Goal: Transaction & Acquisition: Purchase product/service

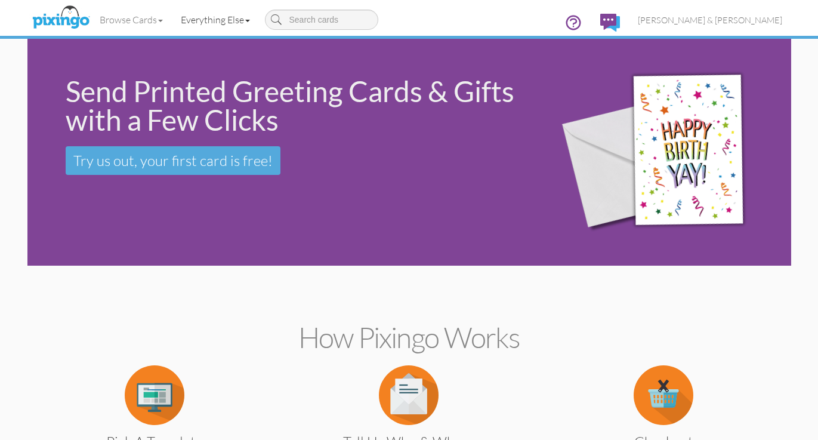
click at [234, 20] on link "Everything Else" at bounding box center [215, 20] width 87 height 30
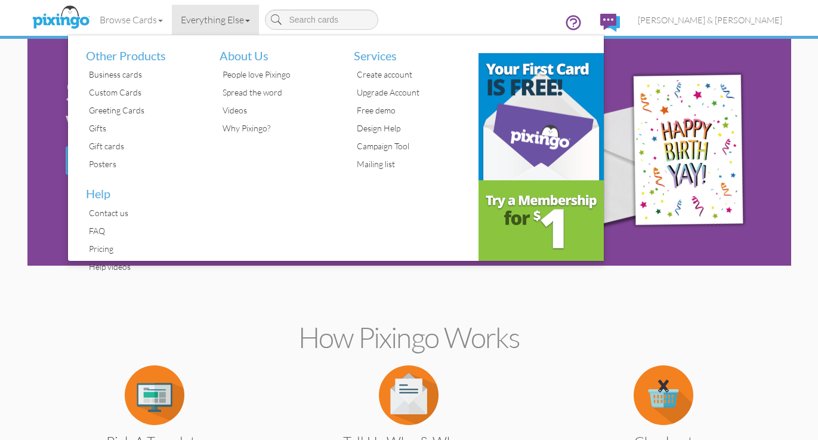
click at [234, 20] on link "Everything Else" at bounding box center [215, 20] width 87 height 30
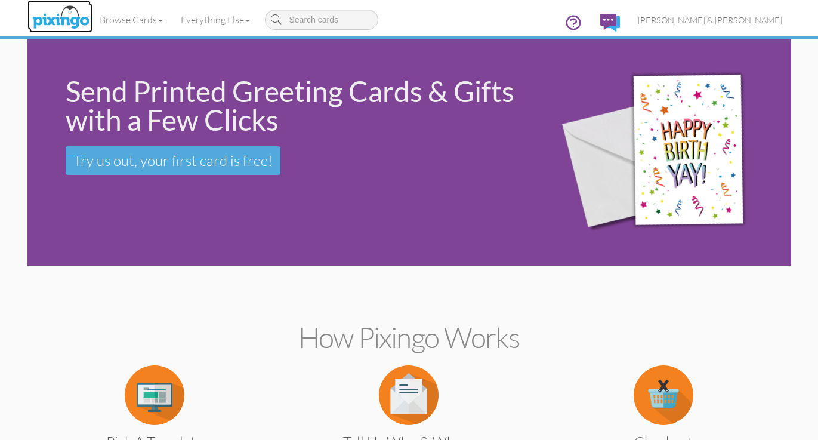
click at [72, 18] on img at bounding box center [60, 18] width 63 height 30
click at [620, 21] on img at bounding box center [610, 23] width 20 height 18
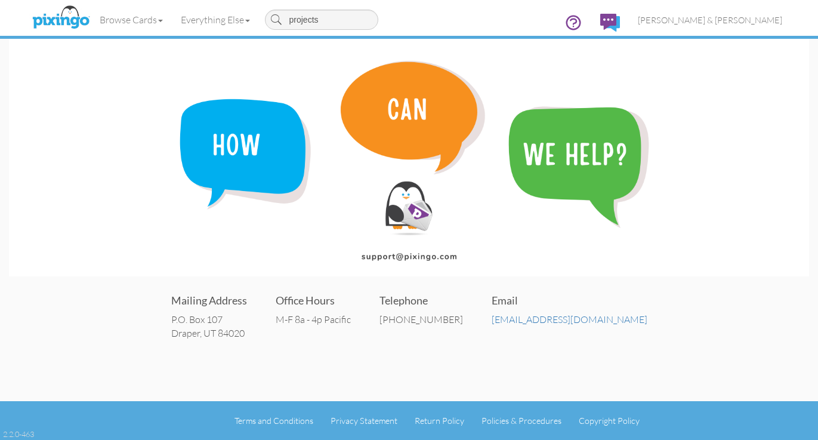
type input "projects"
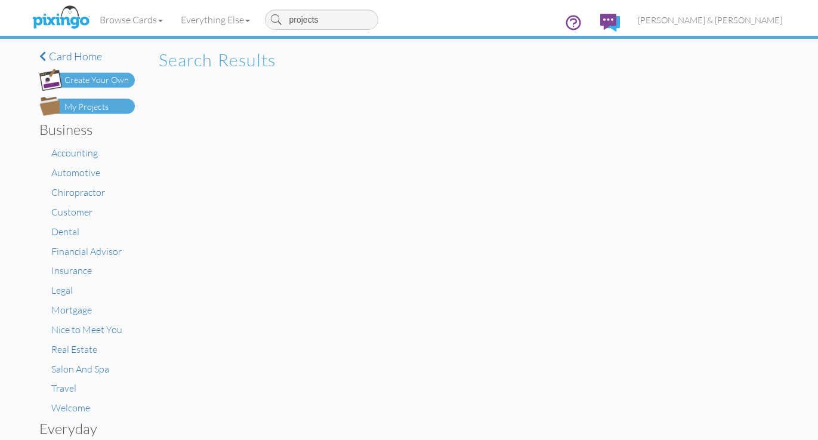
click at [100, 106] on div "My Projects" at bounding box center [86, 107] width 44 height 13
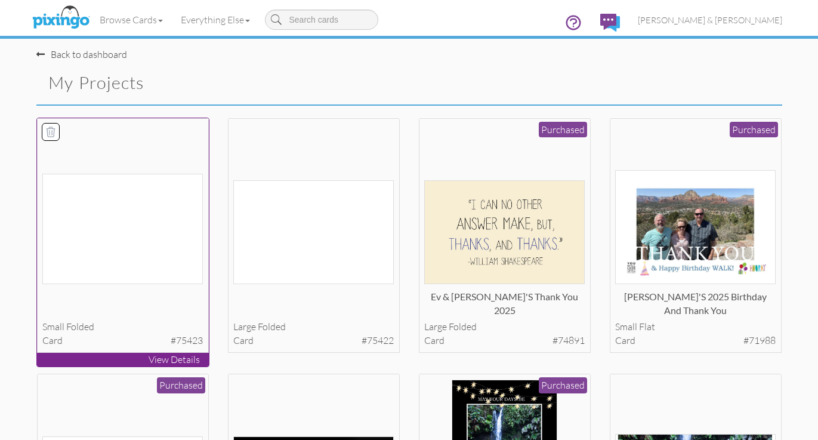
scroll to position [1, 0]
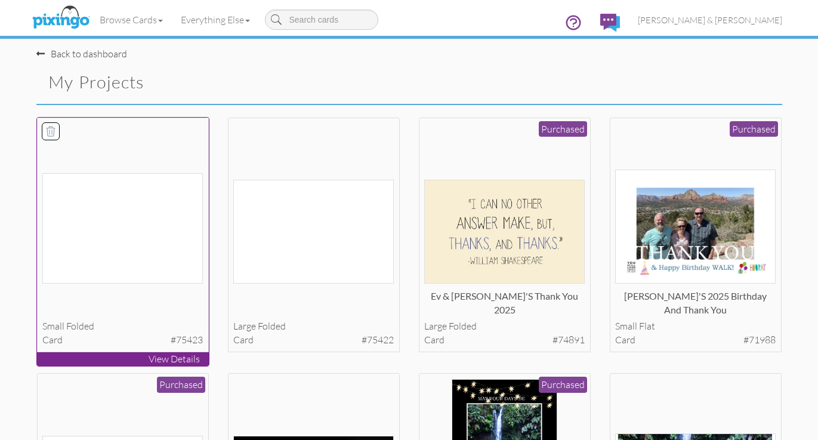
click at [135, 222] on img at bounding box center [122, 228] width 160 height 110
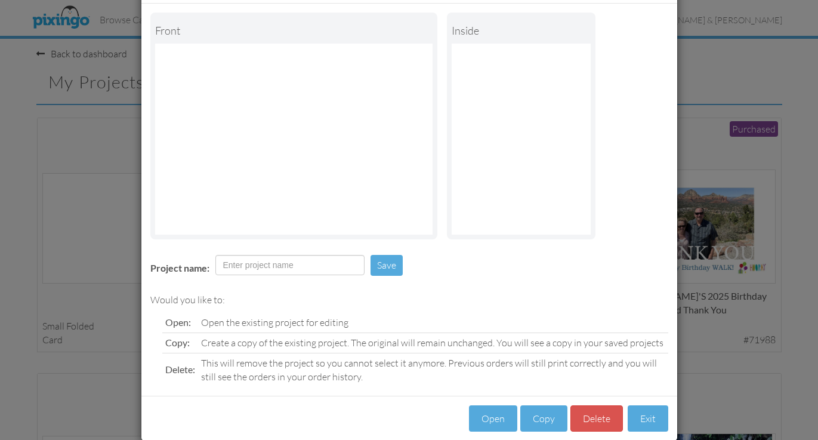
scroll to position [55, 0]
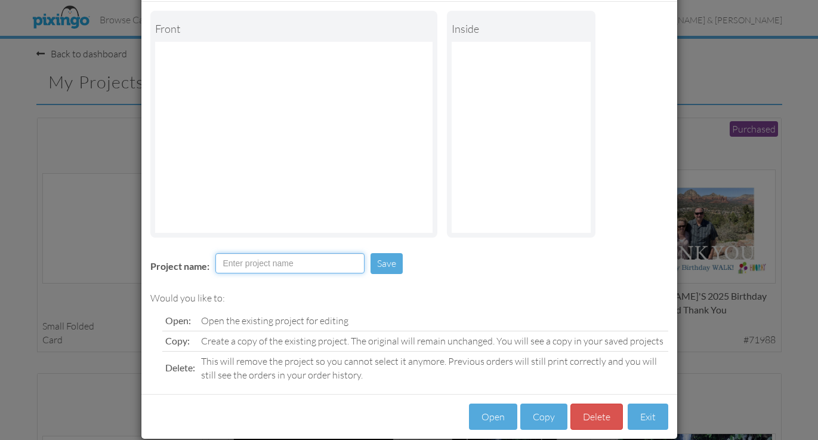
click at [293, 263] on input "Project name:" at bounding box center [289, 263] width 149 height 20
type input "R & [PERSON_NAME] Thank You"
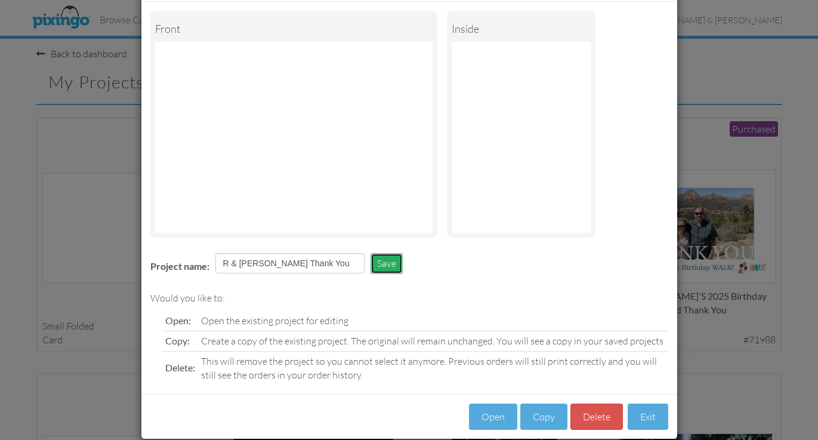
click at [394, 261] on button "Save" at bounding box center [386, 263] width 32 height 21
click at [487, 412] on button "Open" at bounding box center [493, 416] width 48 height 27
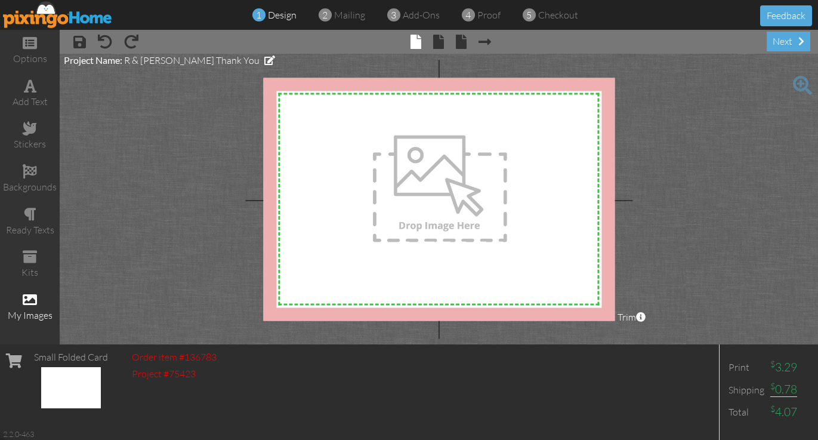
click at [30, 296] on span at bounding box center [30, 299] width 14 height 14
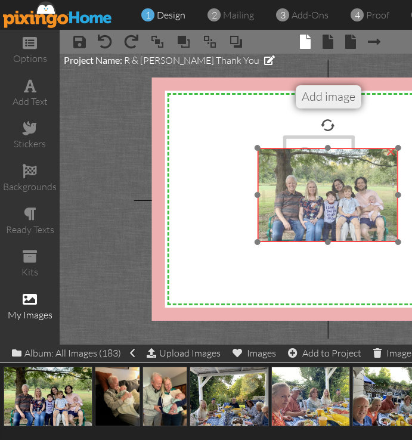
drag, startPoint x: 255, startPoint y: 149, endPoint x: 342, endPoint y: 208, distance: 105.4
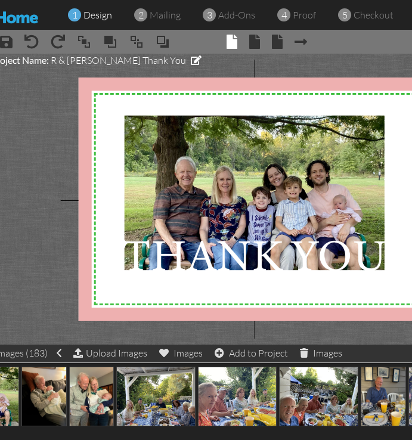
scroll to position [0, 92]
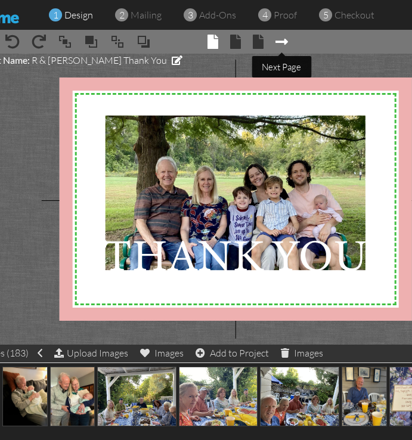
click at [284, 39] on span at bounding box center [282, 42] width 13 height 14
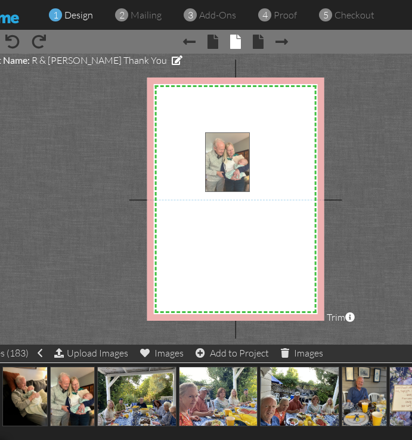
drag, startPoint x: 79, startPoint y: 385, endPoint x: 235, endPoint y: 150, distance: 282.7
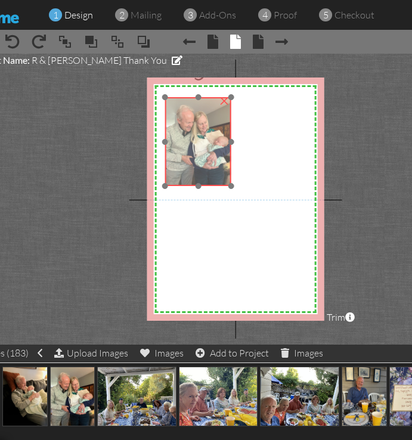
drag, startPoint x: 246, startPoint y: 165, endPoint x: 205, endPoint y: 131, distance: 53.0
click at [205, 131] on img at bounding box center [198, 141] width 66 height 88
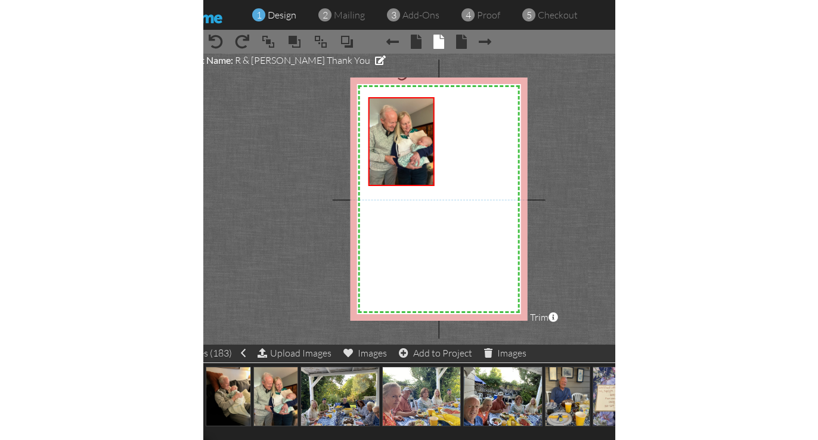
scroll to position [0, 0]
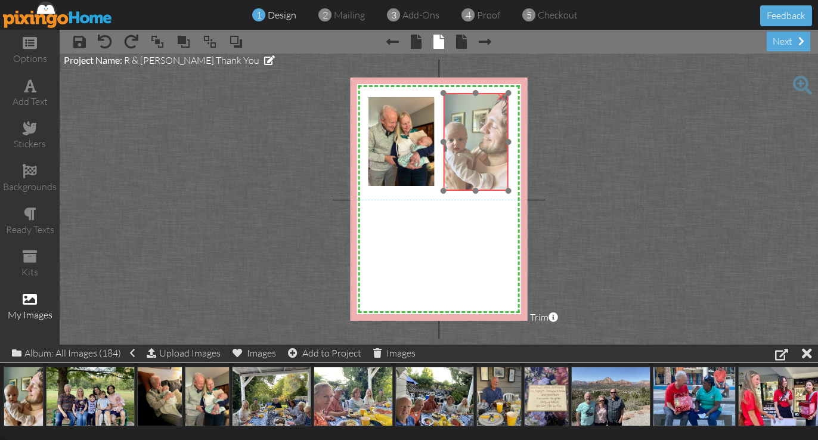
drag, startPoint x: 395, startPoint y: 133, endPoint x: 479, endPoint y: 137, distance: 84.2
click at [479, 137] on img at bounding box center [475, 141] width 65 height 97
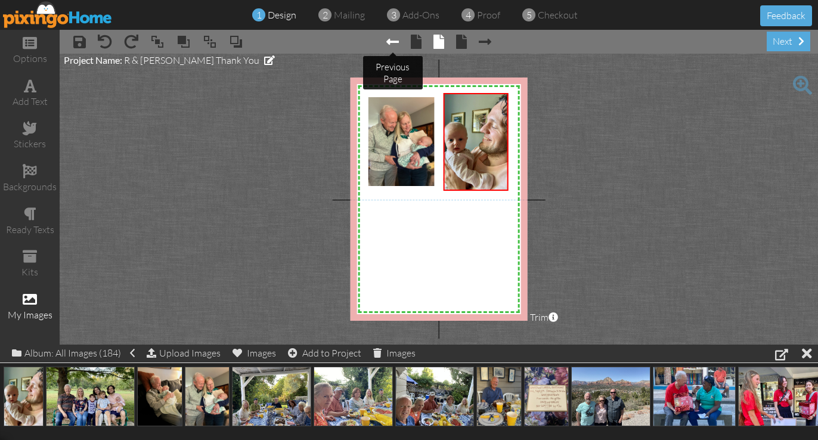
click at [394, 43] on span at bounding box center [393, 42] width 13 height 14
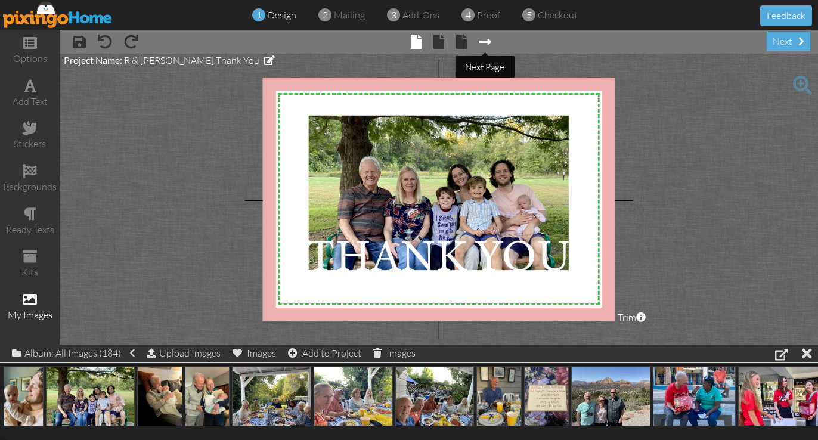
click at [481, 42] on span at bounding box center [485, 42] width 13 height 14
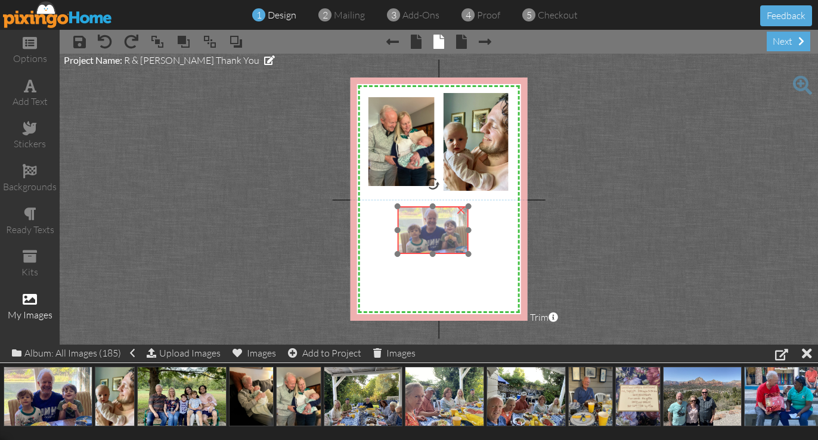
drag, startPoint x: 392, startPoint y: 112, endPoint x: 431, endPoint y: 229, distance: 123.0
click at [431, 229] on img at bounding box center [432, 229] width 71 height 47
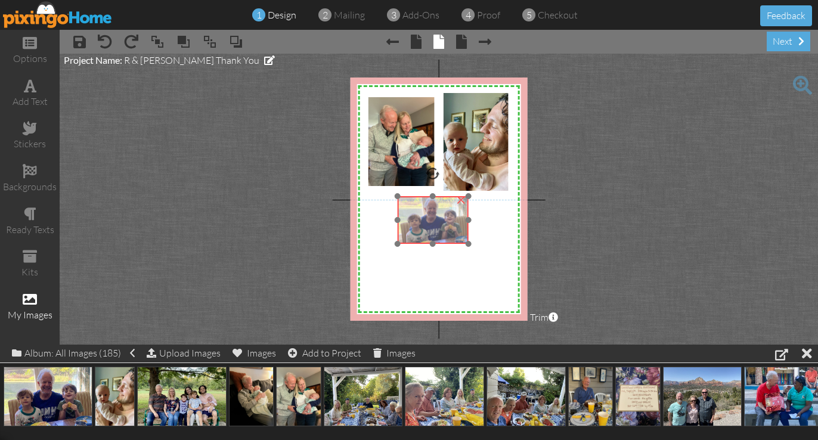
drag, startPoint x: 434, startPoint y: 232, endPoint x: 434, endPoint y: 222, distance: 10.1
click at [434, 222] on img at bounding box center [432, 219] width 71 height 47
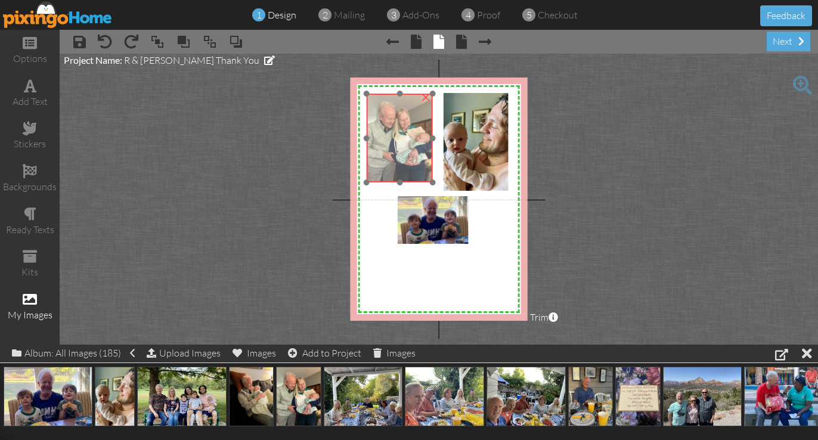
click at [411, 163] on img at bounding box center [400, 138] width 66 height 88
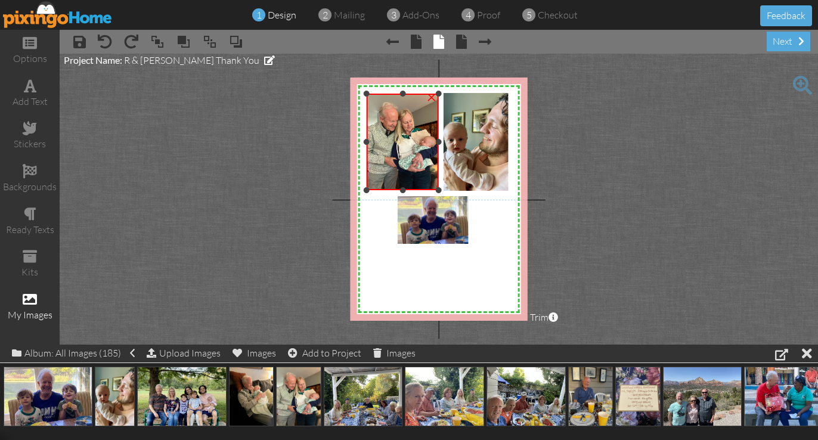
drag, startPoint x: 433, startPoint y: 181, endPoint x: 438, endPoint y: 189, distance: 9.4
click at [438, 189] on div at bounding box center [439, 190] width 6 height 6
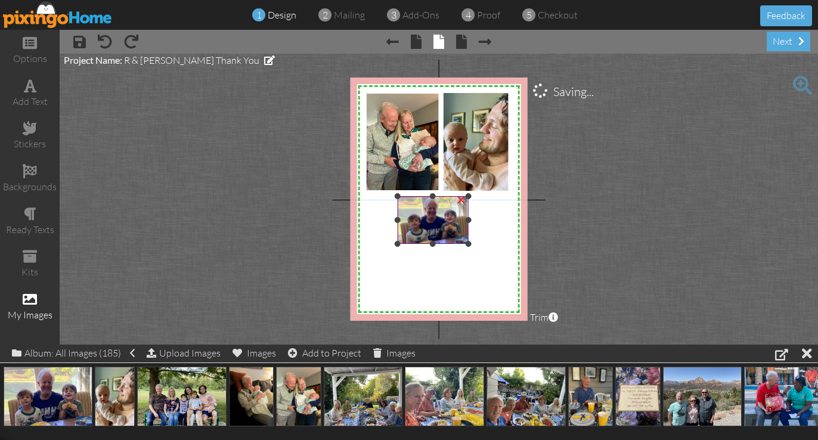
click at [440, 219] on img at bounding box center [432, 219] width 71 height 47
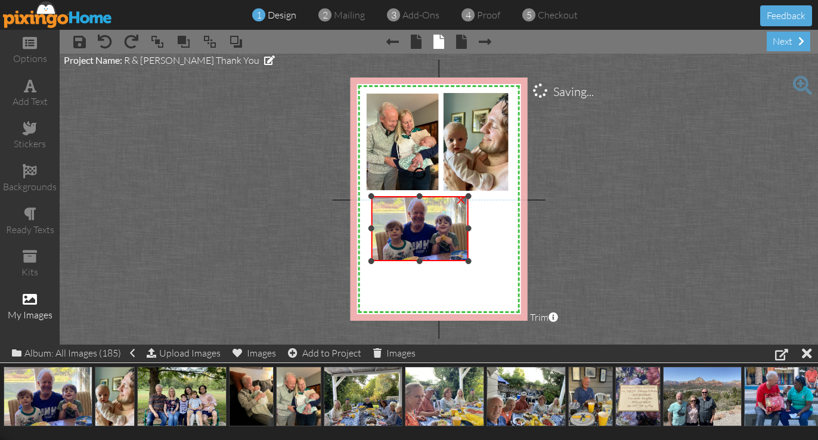
drag, startPoint x: 399, startPoint y: 243, endPoint x: 379, endPoint y: 260, distance: 26.7
click at [379, 260] on div "×" at bounding box center [420, 228] width 97 height 64
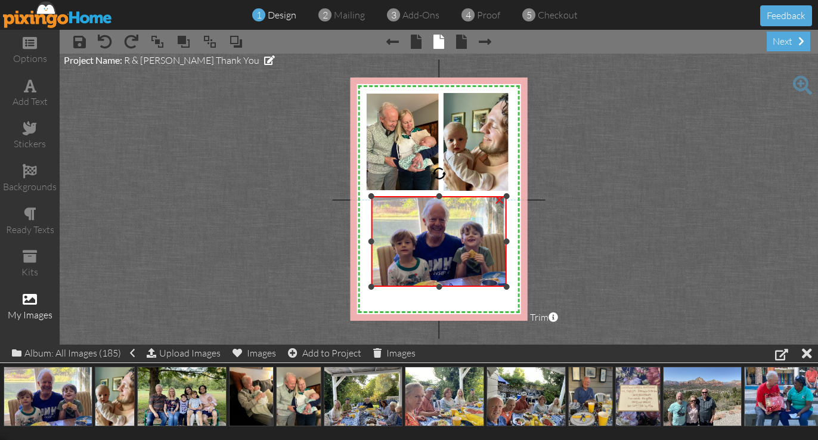
drag, startPoint x: 466, startPoint y: 259, endPoint x: 510, endPoint y: 285, distance: 50.5
click at [510, 285] on div "X X X X X X X X X X X X X X X X X X X X X X X X X X X X X X X X X X X X X X X X…" at bounding box center [439, 199] width 177 height 243
click at [582, 148] on project-studio-wrapper "X X X X X X X X X X X X X X X X X X X X X X X X X X X X X X X X X X X X X X X X…" at bounding box center [439, 199] width 759 height 291
click at [423, 243] on img at bounding box center [439, 241] width 135 height 90
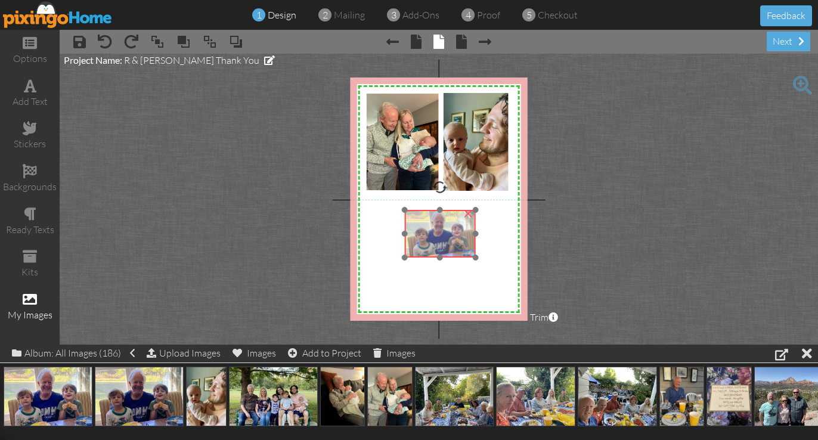
drag, startPoint x: 402, startPoint y: 100, endPoint x: 447, endPoint y: 219, distance: 128.0
click at [447, 219] on img at bounding box center [439, 233] width 71 height 47
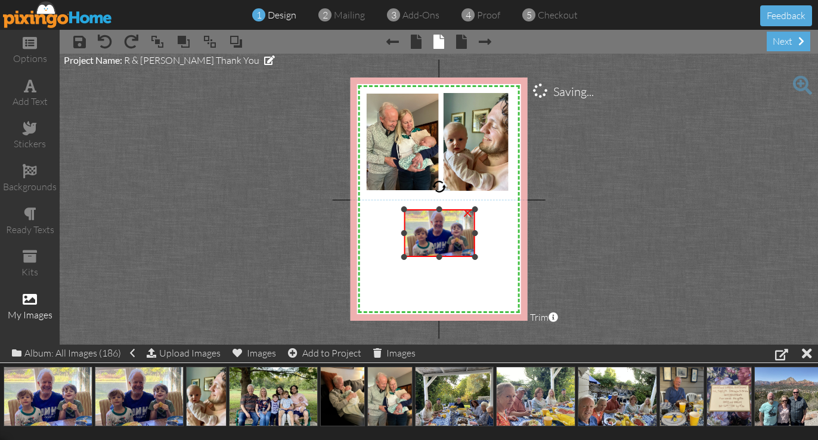
click at [407, 211] on img at bounding box center [439, 232] width 71 height 47
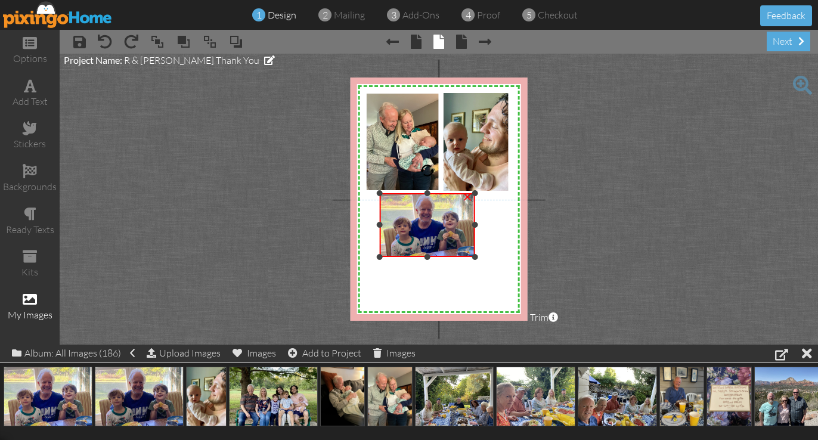
drag, startPoint x: 405, startPoint y: 210, endPoint x: 384, endPoint y: 194, distance: 26.4
click at [384, 194] on div "×" at bounding box center [427, 224] width 95 height 63
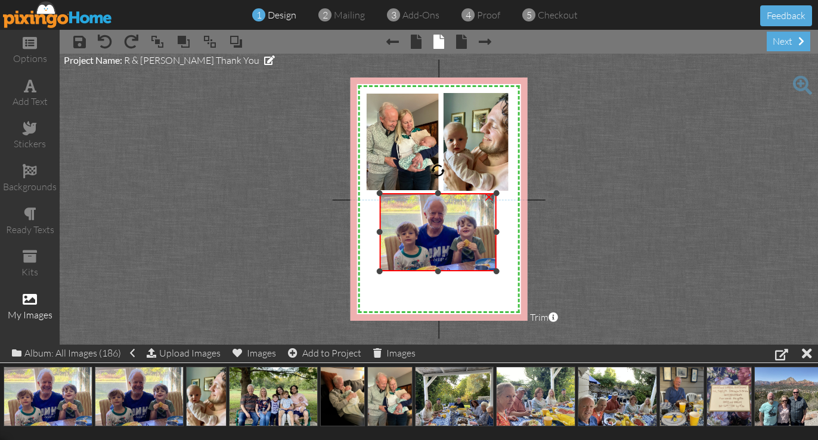
drag, startPoint x: 474, startPoint y: 255, endPoint x: 507, endPoint y: 269, distance: 36.3
click at [507, 269] on div "X X X X X X X X X X X X X X X X X X X X X X X X X X X X X X X X X X X X X X X X…" at bounding box center [439, 199] width 177 height 243
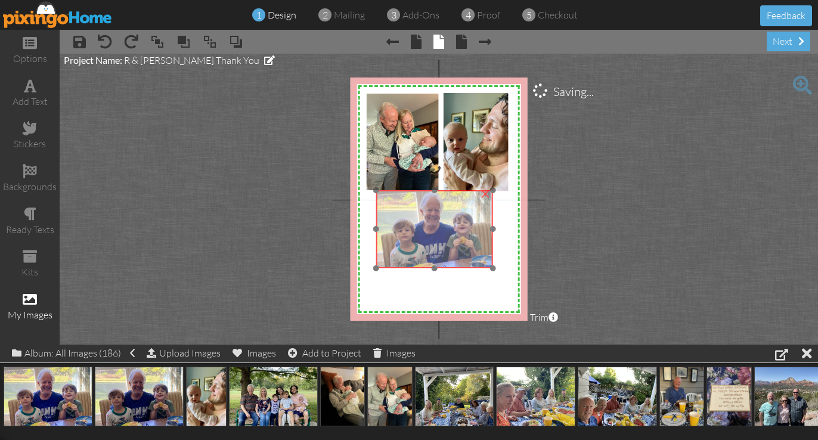
click at [461, 243] on img at bounding box center [434, 229] width 116 height 78
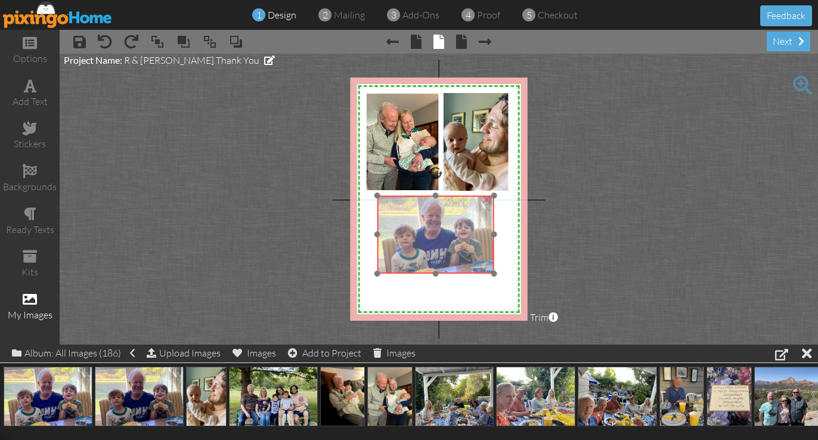
click at [463, 248] on img at bounding box center [436, 235] width 116 height 78
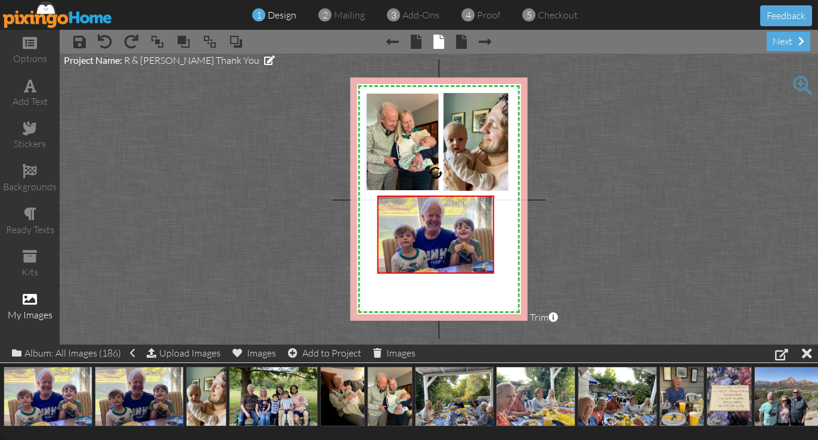
click at [623, 233] on project-studio-wrapper "X X X X X X X X X X X X X X X X X X X X X X X X X X X X X X X X X X X X X X X X…" at bounding box center [439, 199] width 759 height 291
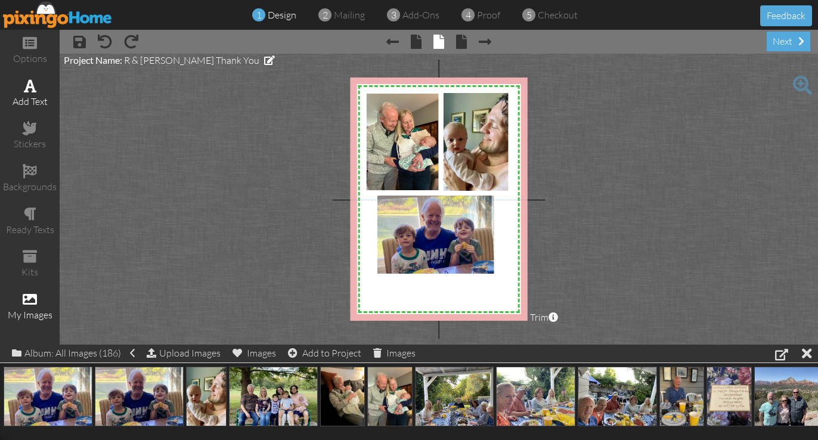
click at [31, 91] on span at bounding box center [30, 86] width 13 height 14
click at [36, 88] on div "add text" at bounding box center [30, 94] width 60 height 42
drag, startPoint x: 369, startPoint y: 276, endPoint x: 512, endPoint y: 307, distance: 147.1
click at [512, 307] on div "X X X X X X X X X X X X X X X X X X X X X X X X X X X X X X X X X X X X X X X X…" at bounding box center [439, 199] width 177 height 243
click at [30, 93] on div "add text" at bounding box center [30, 94] width 60 height 42
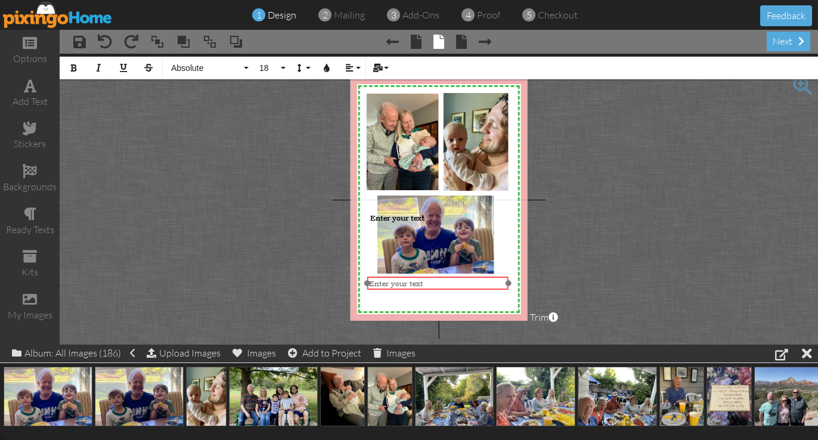
drag, startPoint x: 432, startPoint y: 224, endPoint x: 430, endPoint y: 286, distance: 62.7
click at [431, 287] on div "​ Enter your text ​" at bounding box center [437, 284] width 141 height 14
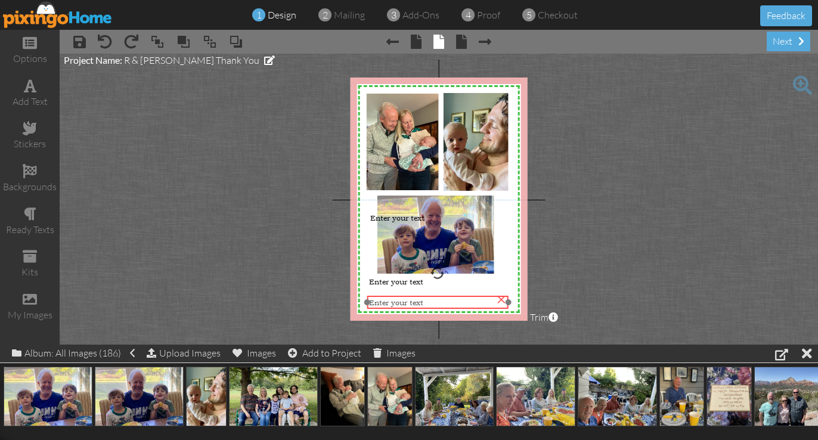
drag, startPoint x: 371, startPoint y: 219, endPoint x: 370, endPoint y: 304, distance: 84.1
click at [370, 304] on span "Enter your text" at bounding box center [396, 303] width 54 height 10
click at [499, 298] on div "×" at bounding box center [502, 297] width 19 height 19
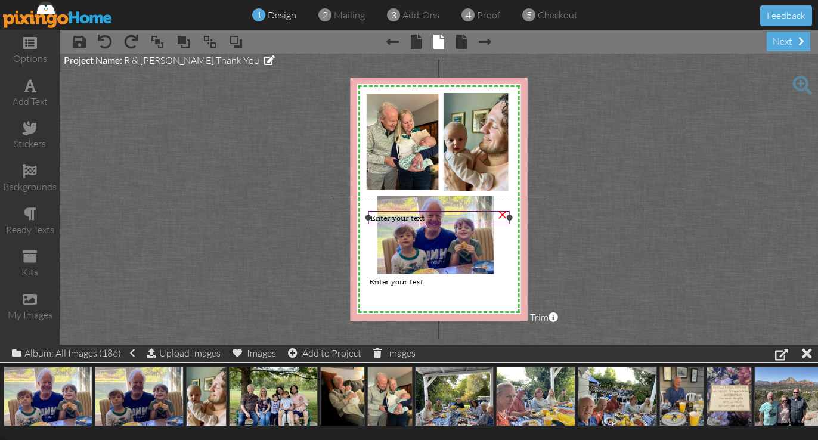
click at [500, 218] on div "×" at bounding box center [502, 213] width 19 height 19
click at [606, 201] on project-studio-wrapper "X X X X X X X X X X X X X X X X X X X X X X X X X X X X X X X X X X X X X X X X…" at bounding box center [439, 199] width 759 height 291
click at [35, 125] on span at bounding box center [30, 128] width 14 height 14
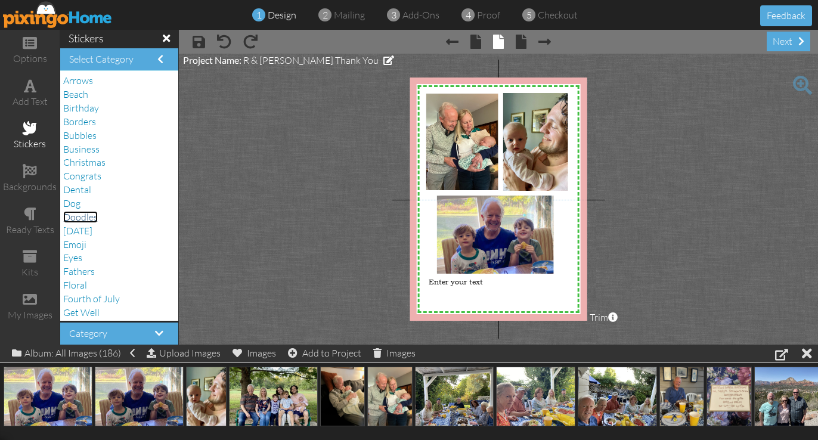
click at [93, 215] on span "Doodles" at bounding box center [80, 217] width 35 height 12
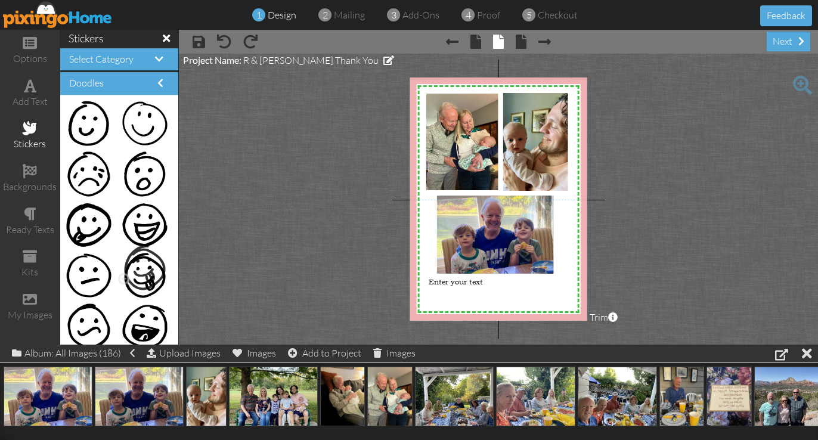
drag, startPoint x: 149, startPoint y: 280, endPoint x: 142, endPoint y: 272, distance: 10.6
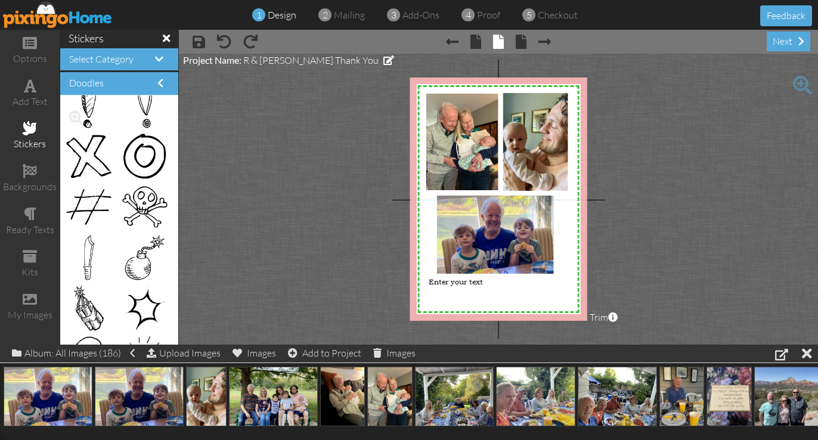
scroll to position [4379, 0]
click at [435, 285] on span "Enter your text" at bounding box center [456, 282] width 54 height 10
click at [450, 285] on span "Enter your text" at bounding box center [456, 282] width 54 height 10
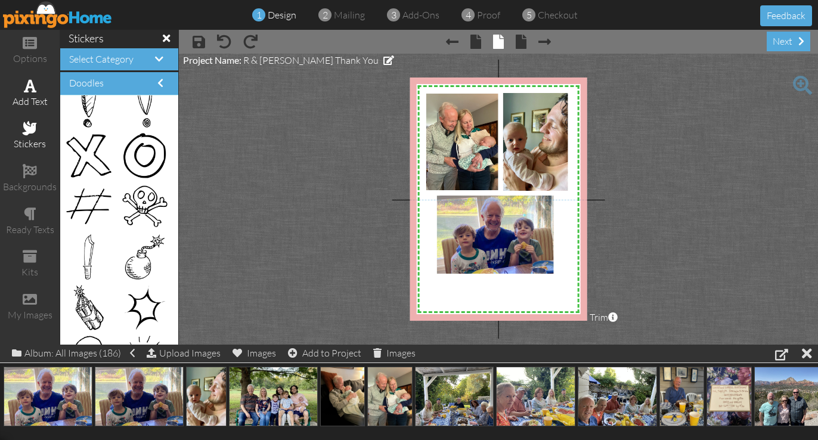
click at [33, 100] on div "add text" at bounding box center [30, 102] width 60 height 14
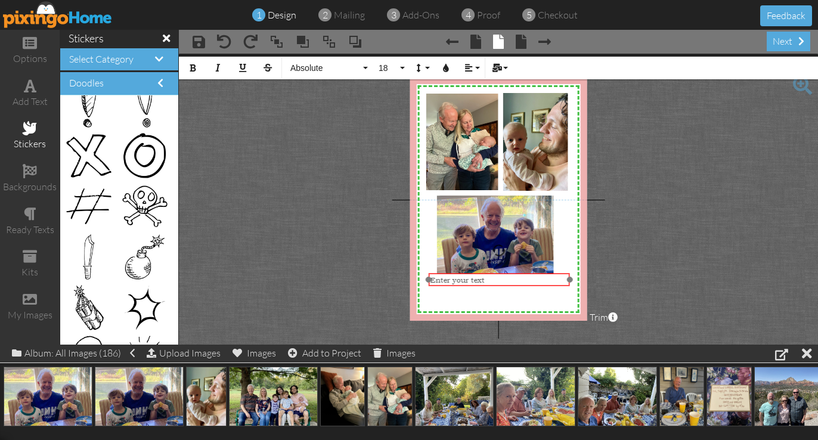
drag, startPoint x: 488, startPoint y: 211, endPoint x: 489, endPoint y: 273, distance: 62.0
click at [489, 273] on div at bounding box center [498, 279] width 147 height 18
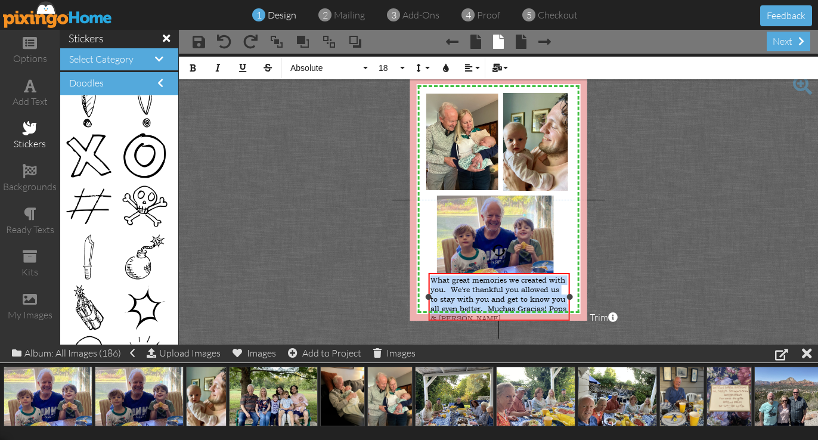
drag, startPoint x: 484, startPoint y: 314, endPoint x: 431, endPoint y: 280, distance: 62.7
click at [431, 280] on div "What great memories we created with you. We're thankful you allowed us to stay …" at bounding box center [500, 300] width 138 height 48
click at [381, 67] on span "18" at bounding box center [388, 68] width 20 height 10
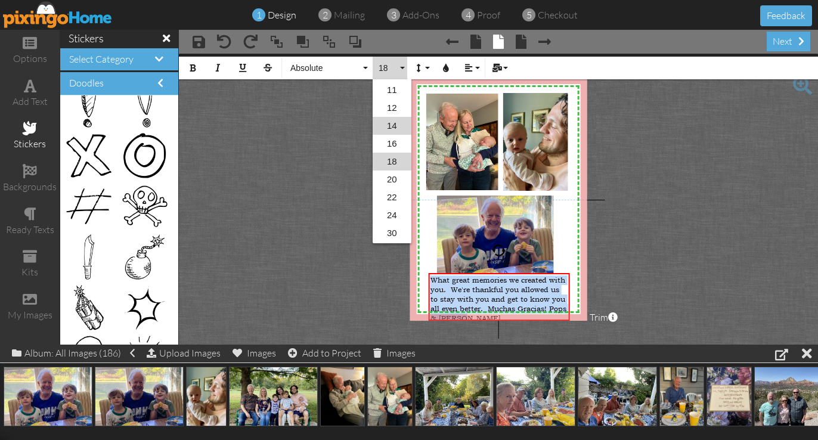
click at [393, 126] on link "14" at bounding box center [392, 126] width 39 height 18
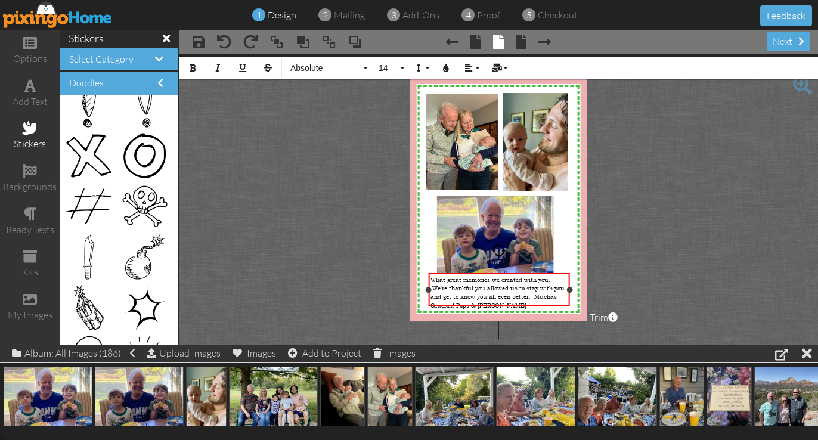
click at [523, 299] on div "What great memories we created with you. We're thankful you allowed us to stay …" at bounding box center [500, 293] width 138 height 35
click at [536, 296] on div "What great memories we created with you. We're thankful you allowed us to stay …" at bounding box center [500, 293] width 138 height 35
click at [536, 294] on span "What great memories we created with you. We're thankful you allowed us to stay …" at bounding box center [498, 292] width 134 height 33
click at [480, 301] on span "Muchas Gracias! Pops & [PERSON_NAME]" at bounding box center [491, 305] width 120 height 8
click at [537, 301] on div "Muchas Gracias! Pops & [PERSON_NAME]" at bounding box center [500, 305] width 138 height 8
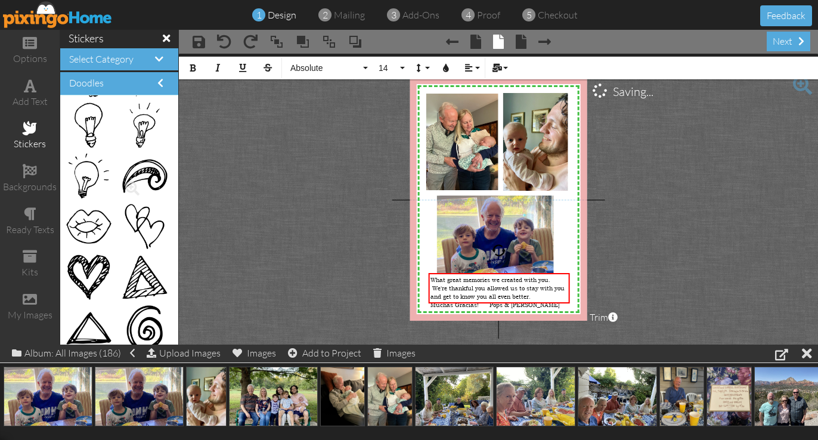
scroll to position [4625, 0]
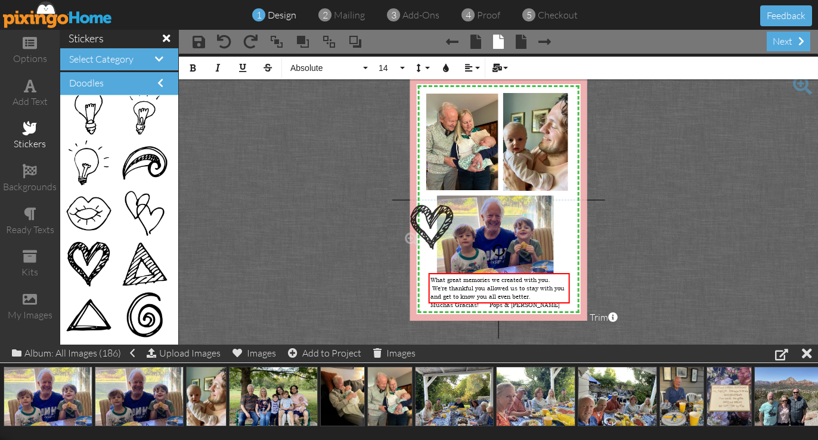
drag, startPoint x: 83, startPoint y: 260, endPoint x: 419, endPoint y: 223, distance: 337.8
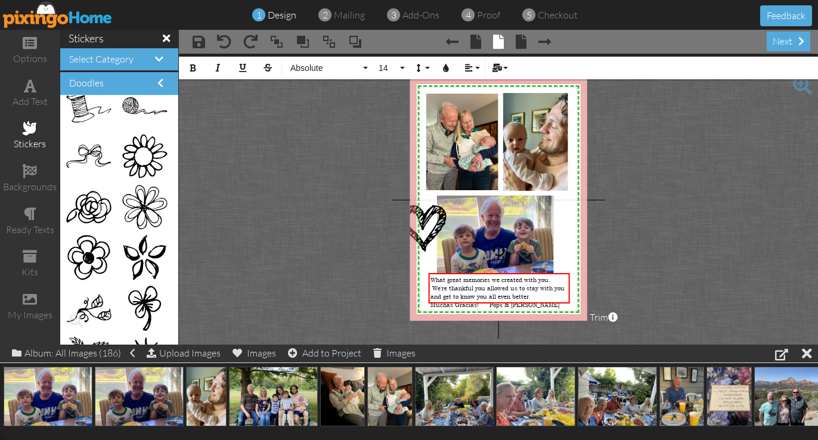
scroll to position [2803, 0]
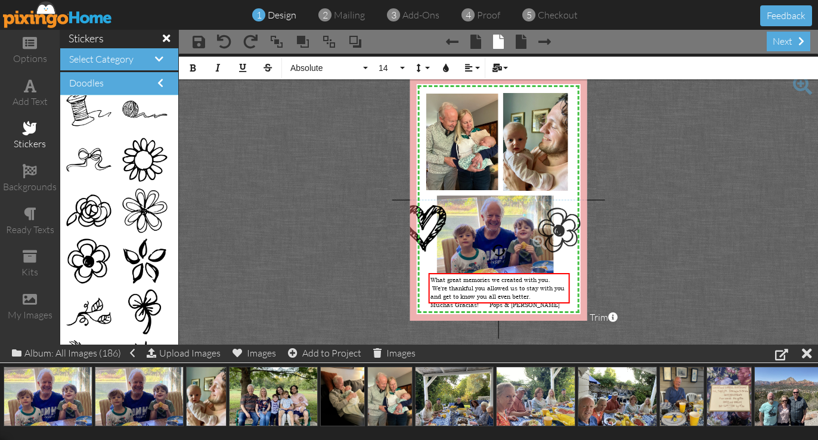
drag, startPoint x: 89, startPoint y: 255, endPoint x: 552, endPoint y: 224, distance: 464.5
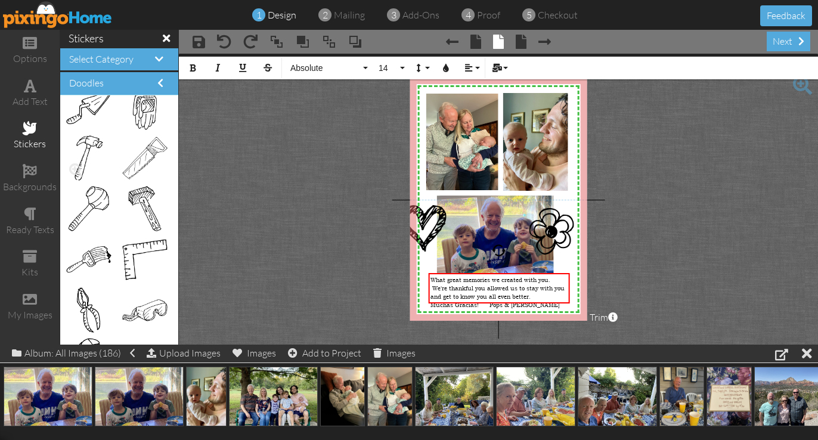
scroll to position [2349, 0]
click at [423, 212] on img at bounding box center [424, 228] width 44 height 47
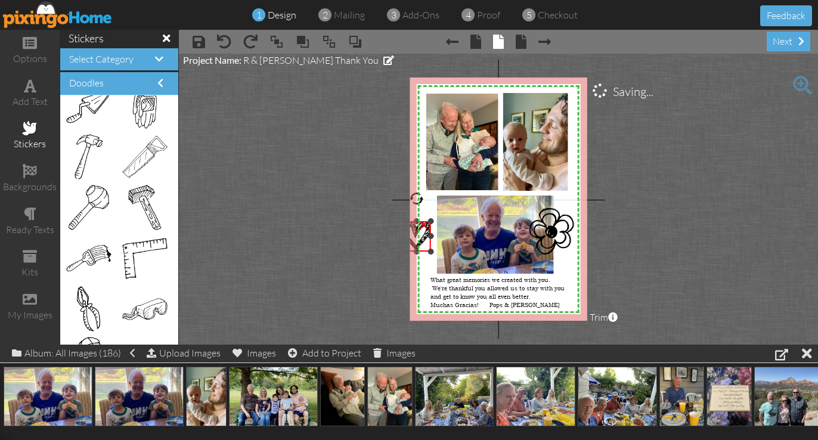
drag, startPoint x: 444, startPoint y: 206, endPoint x: 431, endPoint y: 221, distance: 19.9
click at [431, 221] on div at bounding box center [431, 221] width 6 height 6
drag, startPoint x: 419, startPoint y: 237, endPoint x: 426, endPoint y: 237, distance: 7.2
click at [426, 233] on div "×" at bounding box center [424, 223] width 19 height 19
click at [228, 44] on span at bounding box center [224, 42] width 14 height 14
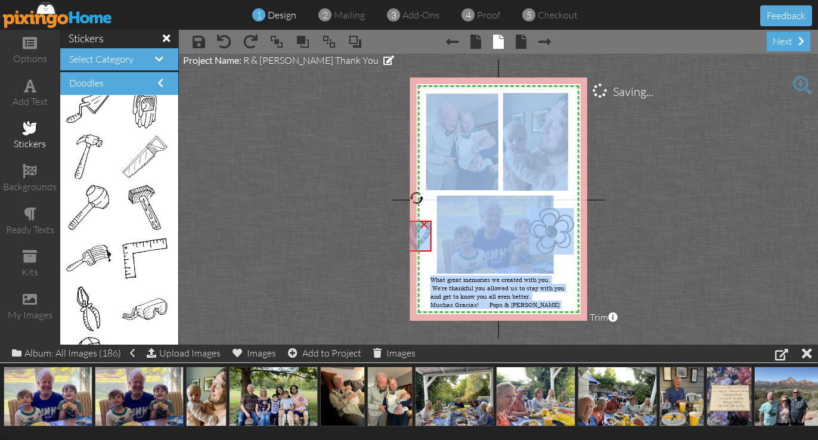
drag, startPoint x: 416, startPoint y: 227, endPoint x: 330, endPoint y: 235, distance: 86.8
click at [330, 235] on project-studio-wrapper "X X X X X X X X X X X X X X X X X X X X X X X X X X X X X X X X X X X X X X X X…" at bounding box center [498, 199] width 639 height 291
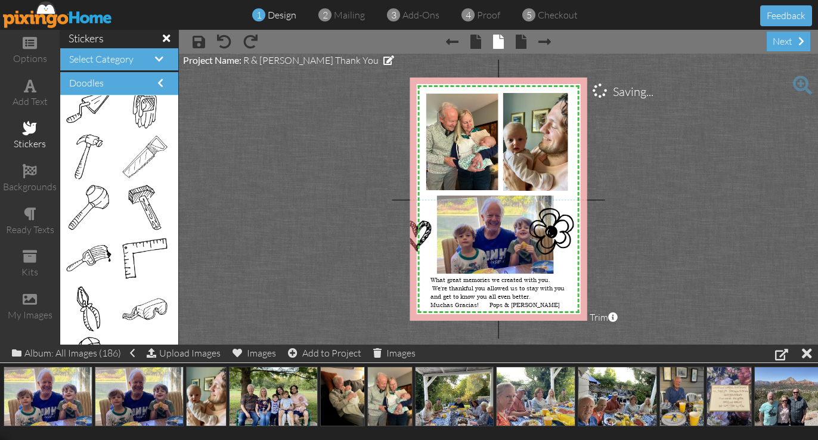
click at [362, 245] on project-studio-wrapper "X X X X X X X X X X X X X X X X X X X X X X X X X X X X X X X X X X X X X X X X…" at bounding box center [498, 199] width 639 height 291
drag, startPoint x: 416, startPoint y: 237, endPoint x: 425, endPoint y: 236, distance: 9.0
click at [425, 236] on img at bounding box center [416, 236] width 29 height 31
click at [421, 231] on img at bounding box center [416, 236] width 29 height 31
drag, startPoint x: 421, startPoint y: 231, endPoint x: 412, endPoint y: 234, distance: 9.4
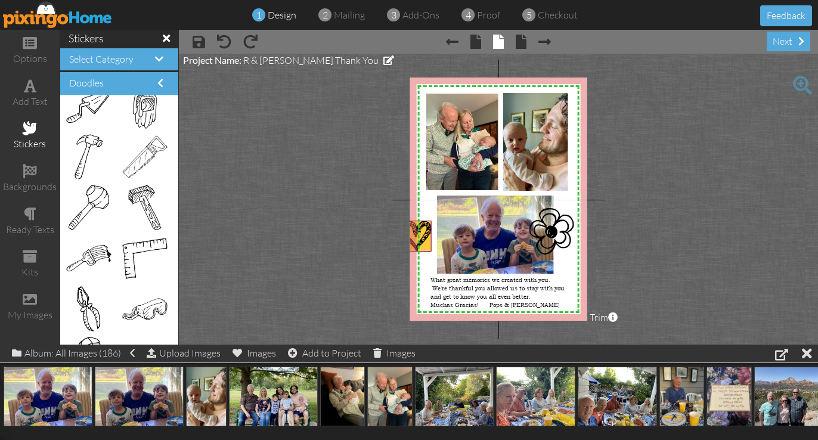
click at [412, 234] on img at bounding box center [416, 236] width 29 height 31
drag, startPoint x: 530, startPoint y: 209, endPoint x: 554, endPoint y: 226, distance: 29.1
click at [554, 226] on div "×" at bounding box center [560, 240] width 29 height 30
click at [564, 200] on div at bounding box center [564, 202] width 16 height 16
click at [561, 199] on div at bounding box center [564, 202] width 16 height 16
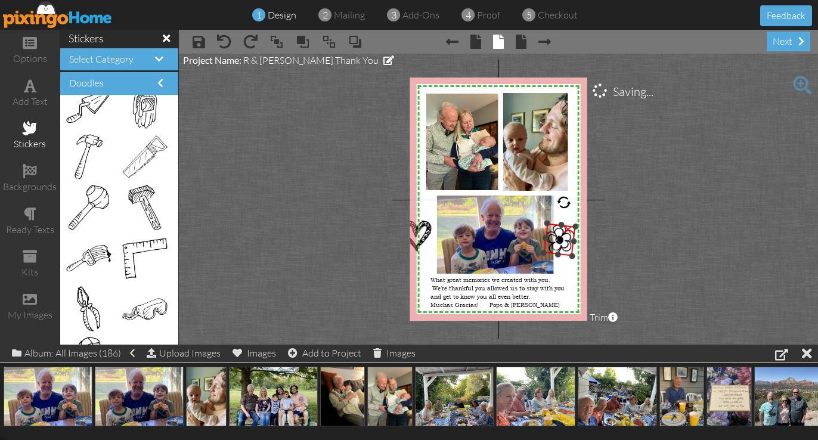
click at [558, 199] on div at bounding box center [564, 202] width 16 height 16
click at [560, 199] on div at bounding box center [564, 202] width 16 height 16
click at [565, 245] on img at bounding box center [565, 239] width 32 height 33
drag, startPoint x: 418, startPoint y: 236, endPoint x: 426, endPoint y: 236, distance: 9.0
click at [426, 236] on img at bounding box center [416, 236] width 29 height 31
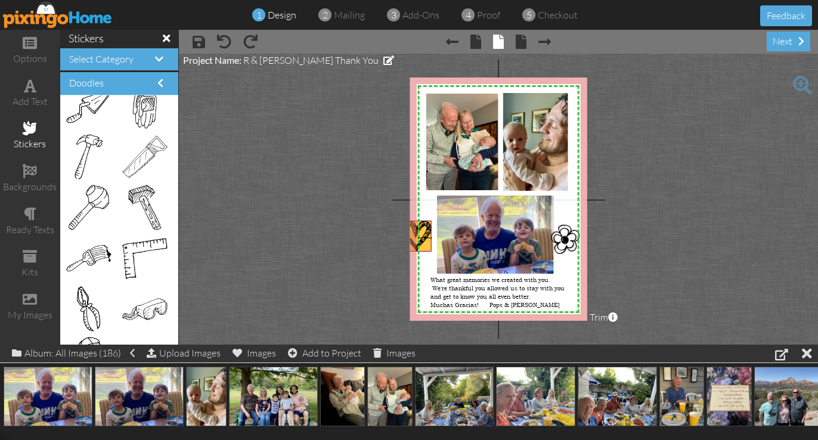
click at [424, 238] on img at bounding box center [416, 236] width 29 height 31
click at [27, 139] on div "stickers" at bounding box center [30, 144] width 60 height 14
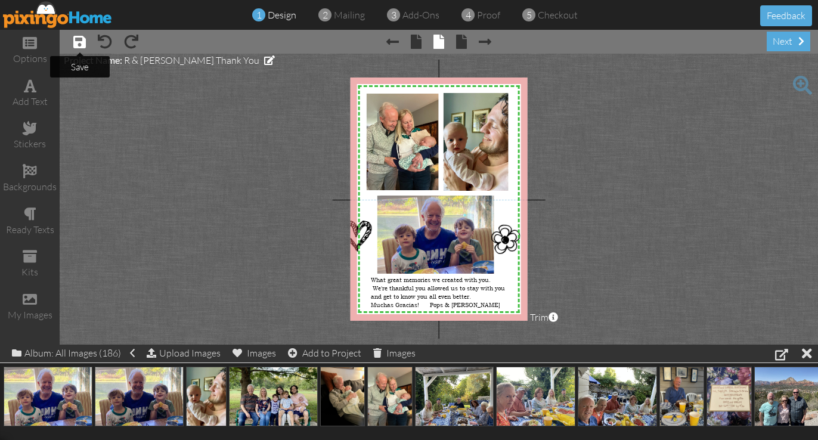
click at [78, 43] on span at bounding box center [79, 42] width 13 height 14
click at [32, 133] on span at bounding box center [30, 128] width 14 height 14
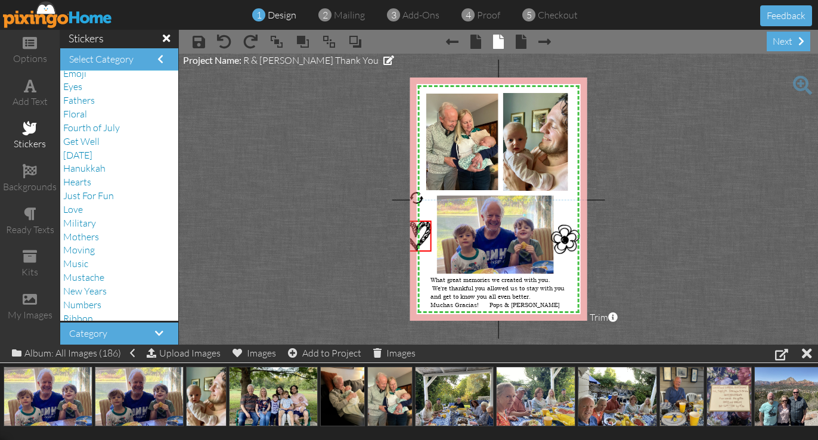
scroll to position [172, 0]
click at [79, 210] on span "Love" at bounding box center [73, 208] width 20 height 12
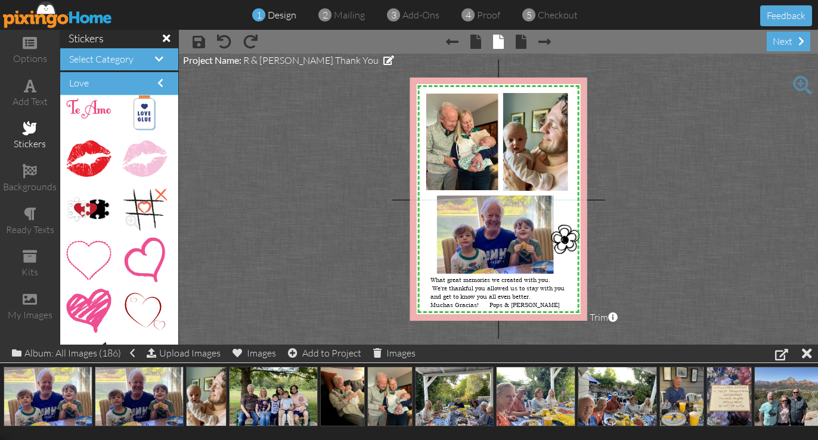
scroll to position [784, 0]
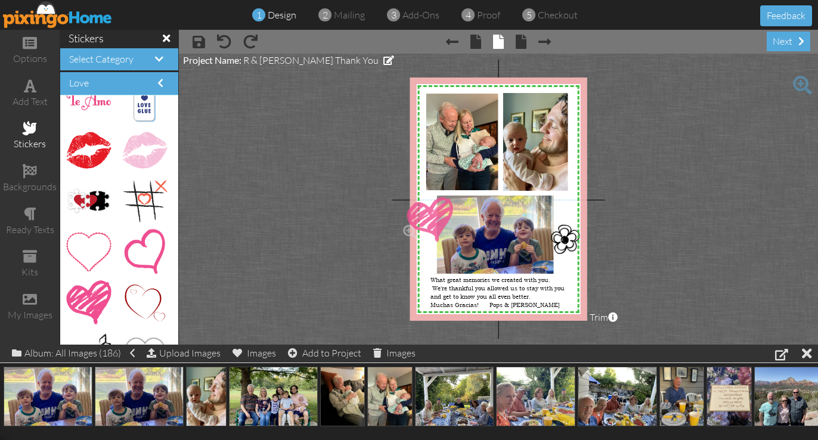
drag, startPoint x: 92, startPoint y: 300, endPoint x: 426, endPoint y: 217, distance: 344.2
drag, startPoint x: 423, startPoint y: 202, endPoint x: 423, endPoint y: 227, distance: 25.1
click at [423, 227] on div "×" at bounding box center [422, 219] width 44 height 44
drag, startPoint x: 423, startPoint y: 227, endPoint x: 443, endPoint y: 227, distance: 19.1
click at [443, 227] on img at bounding box center [441, 220] width 44 height 44
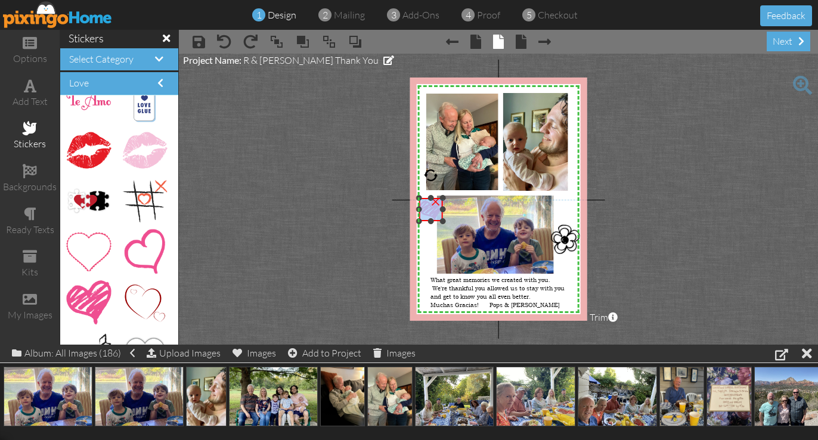
drag, startPoint x: 462, startPoint y: 240, endPoint x: 430, endPoint y: 220, distance: 37.6
click at [430, 220] on div "×" at bounding box center [430, 209] width 23 height 23
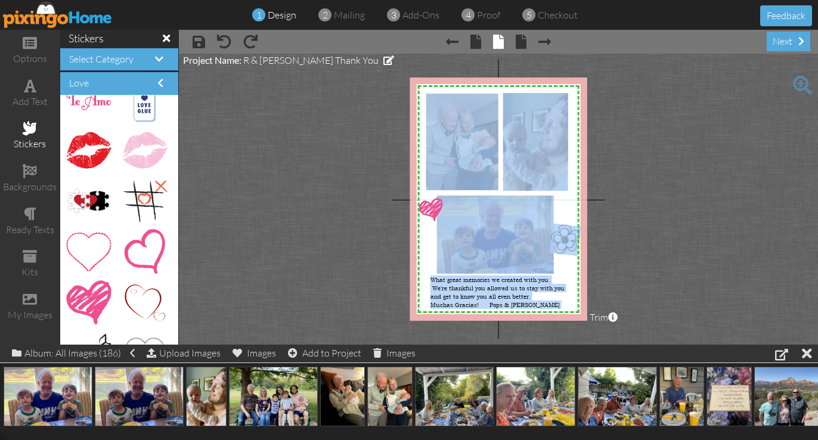
drag, startPoint x: 565, startPoint y: 240, endPoint x: 567, endPoint y: 262, distance: 22.7
click at [566, 262] on div "X X X X X X X X X X X X X X X X X X X X X X X X X X X X X X X X X X X X X X X X…" at bounding box center [498, 199] width 177 height 243
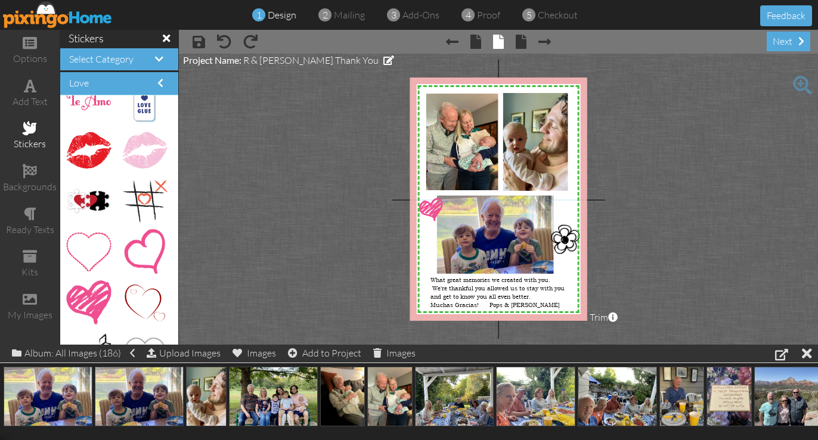
click at [381, 245] on project-studio-wrapper "X X X X X X X X X X X X X X X X X X X X X X X X X X X X X X X X X X X X X X X X…" at bounding box center [498, 199] width 639 height 291
click at [563, 233] on div "×" at bounding box center [573, 228] width 21 height 21
click at [223, 41] on span at bounding box center [224, 42] width 14 height 14
click at [559, 245] on img at bounding box center [565, 239] width 32 height 33
click at [571, 231] on div "×" at bounding box center [573, 228] width 21 height 21
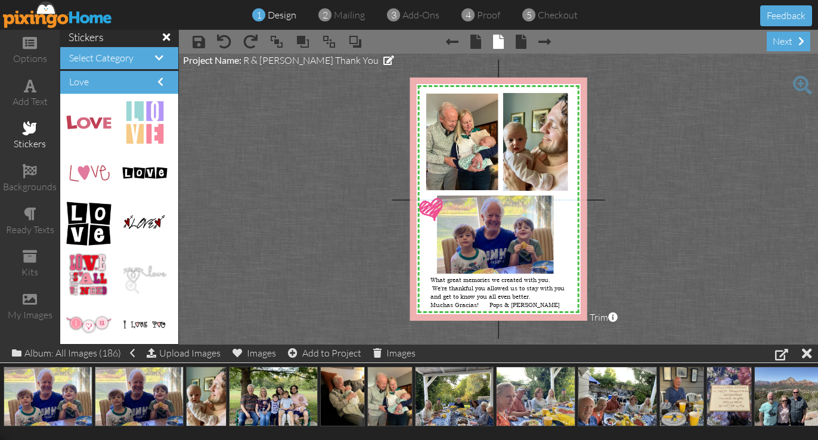
scroll to position [0, 0]
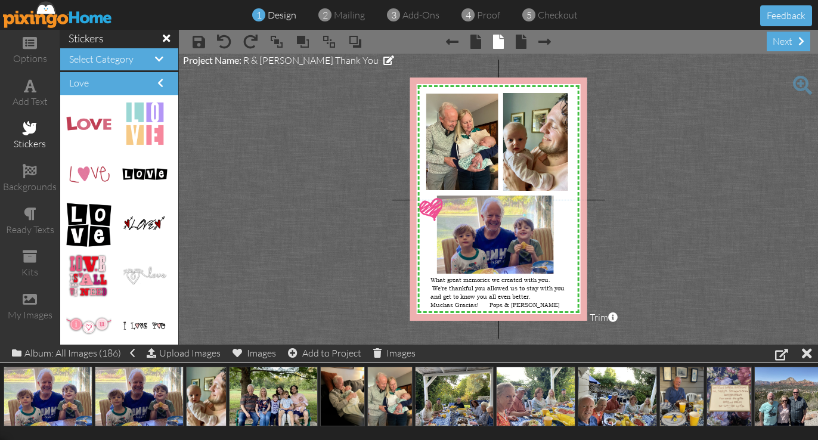
click at [29, 136] on div "stickers" at bounding box center [30, 136] width 60 height 42
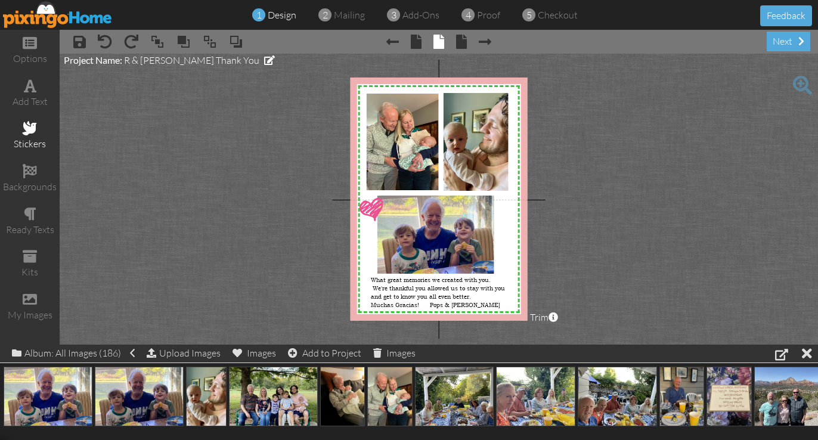
click at [29, 136] on div "stickers" at bounding box center [30, 136] width 60 height 42
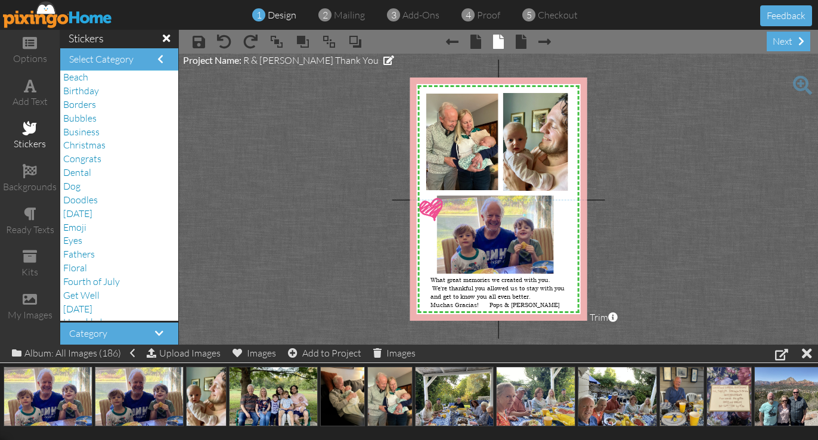
scroll to position [18, 0]
click at [76, 264] on span "Floral" at bounding box center [75, 267] width 24 height 12
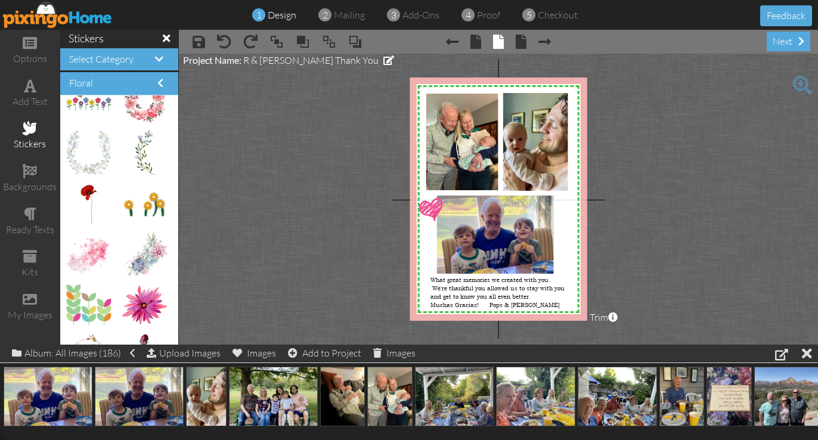
scroll to position [426, 0]
drag, startPoint x: 146, startPoint y: 101, endPoint x: 553, endPoint y: 217, distance: 422.9
drag, startPoint x: 531, startPoint y: 197, endPoint x: 539, endPoint y: 195, distance: 8.1
click at [539, 195] on div "×" at bounding box center [559, 216] width 44 height 44
drag, startPoint x: 539, startPoint y: 236, endPoint x: 559, endPoint y: 227, distance: 22.4
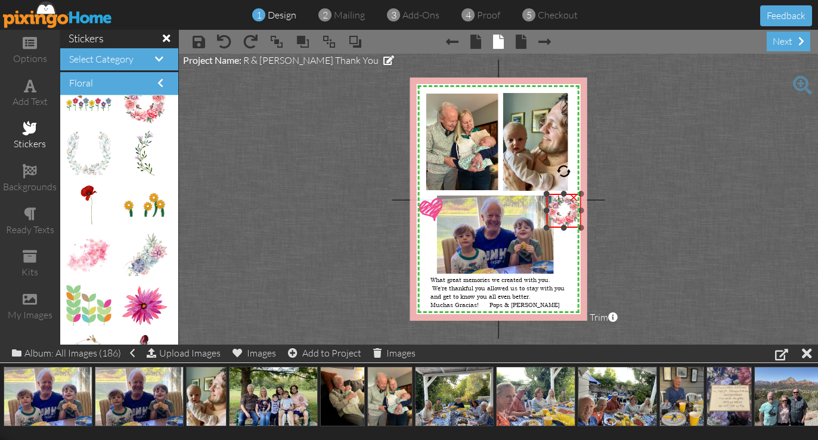
click at [559, 227] on div "×" at bounding box center [563, 211] width 35 height 34
click at [552, 225] on div "×" at bounding box center [565, 210] width 32 height 32
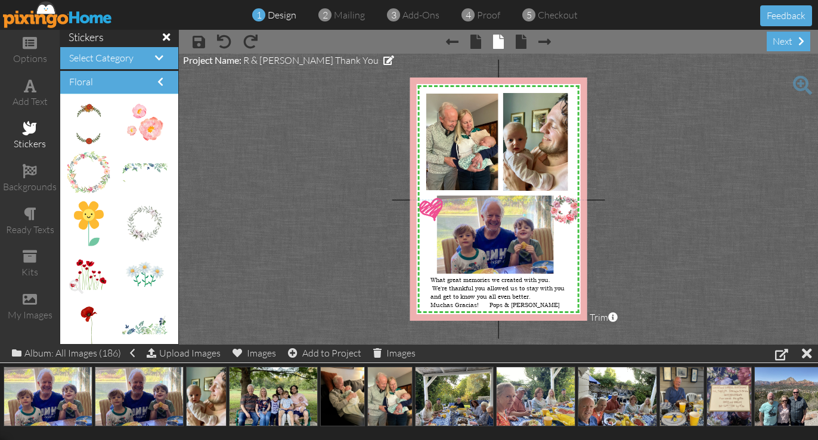
scroll to position [0, 0]
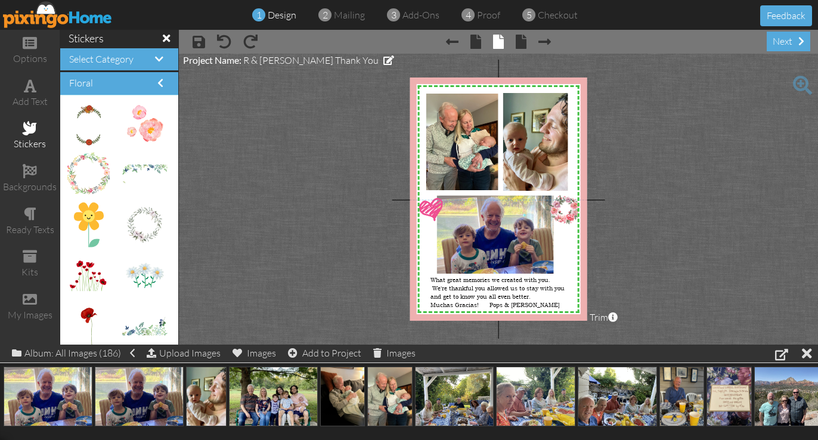
click at [26, 137] on div "stickers" at bounding box center [30, 144] width 60 height 14
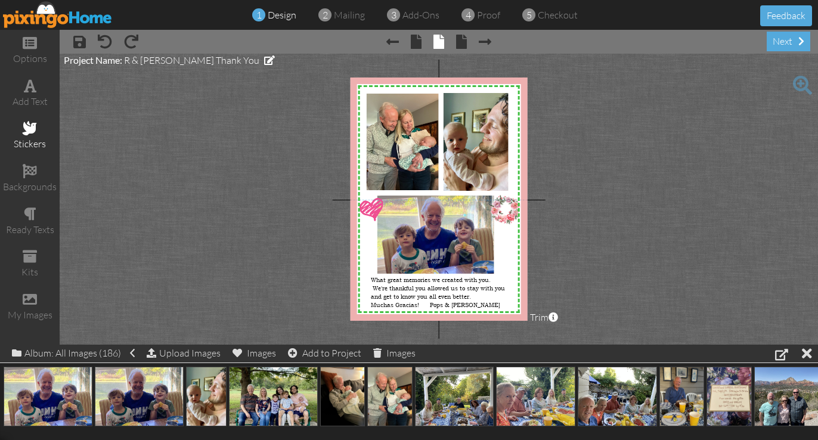
click at [26, 137] on div "stickers" at bounding box center [30, 144] width 60 height 14
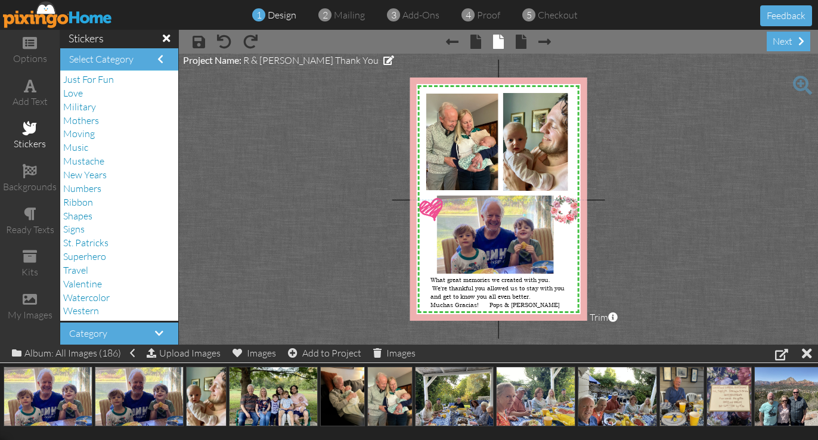
scroll to position [1, 0]
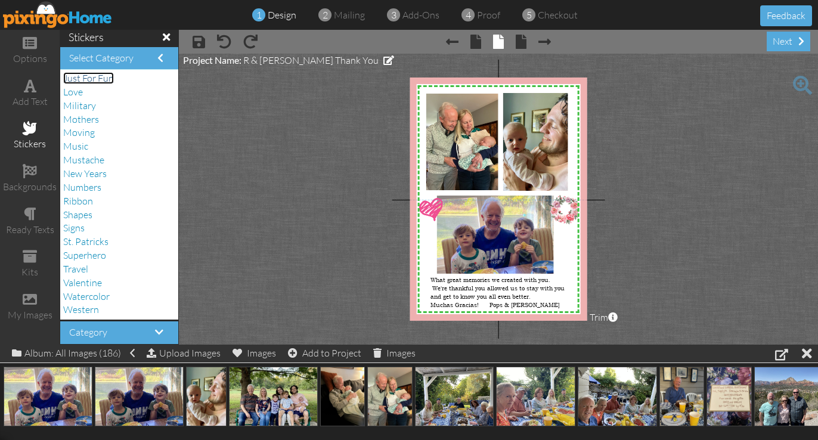
click at [96, 76] on span "Just For Fun" at bounding box center [88, 78] width 51 height 12
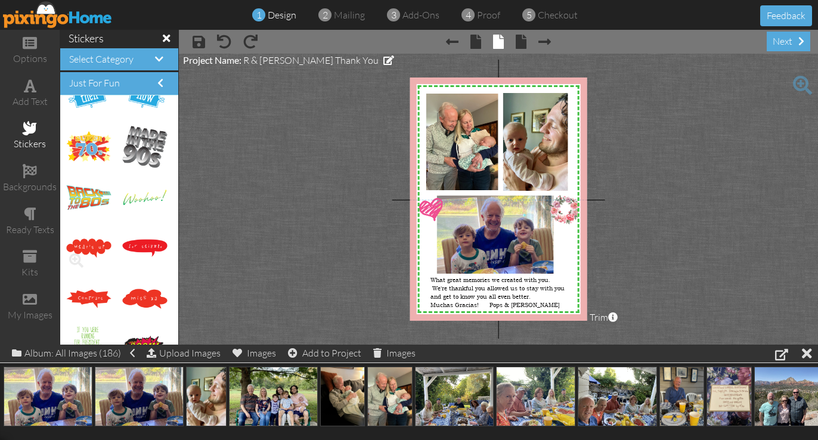
scroll to position [741, 0]
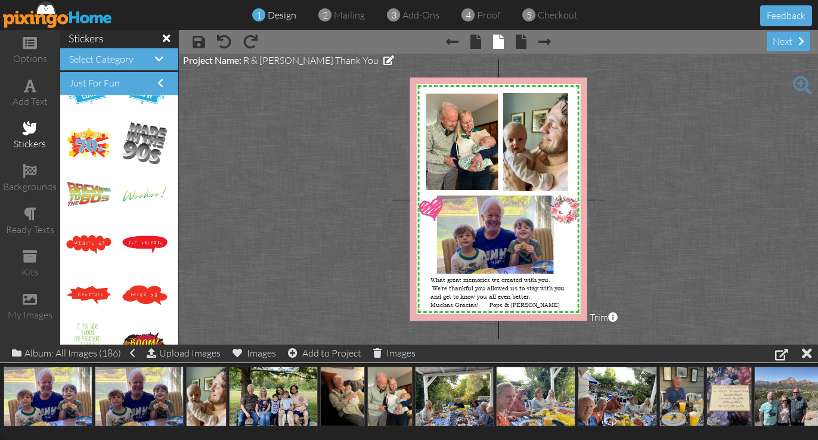
click at [127, 80] on h4 "Just For Fun" at bounding box center [119, 83] width 100 height 11
click at [112, 62] on span "Select Category" at bounding box center [101, 59] width 64 height 12
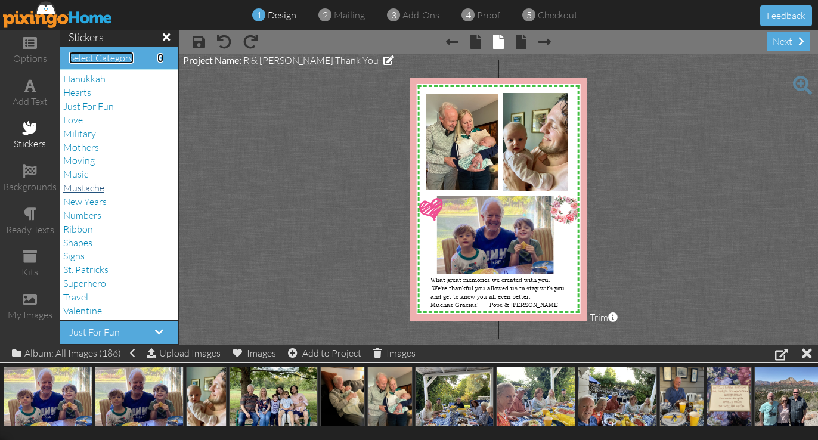
scroll to position [264, 0]
click at [30, 215] on span at bounding box center [30, 214] width 13 height 14
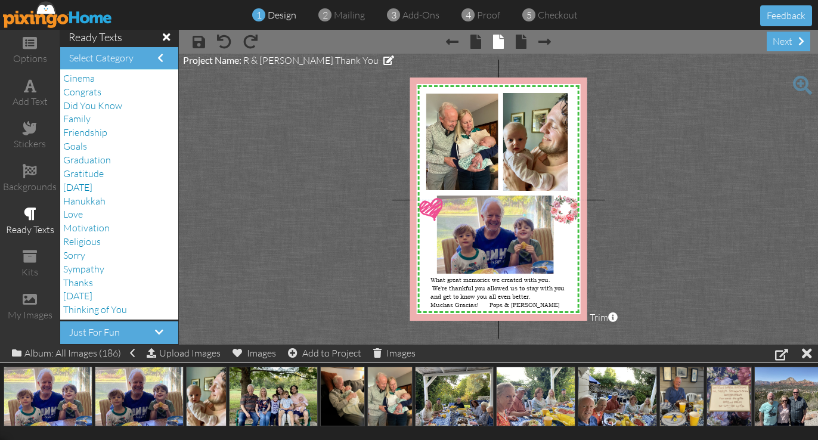
scroll to position [42, 0]
click at [90, 173] on span "Gratitude" at bounding box center [83, 174] width 41 height 12
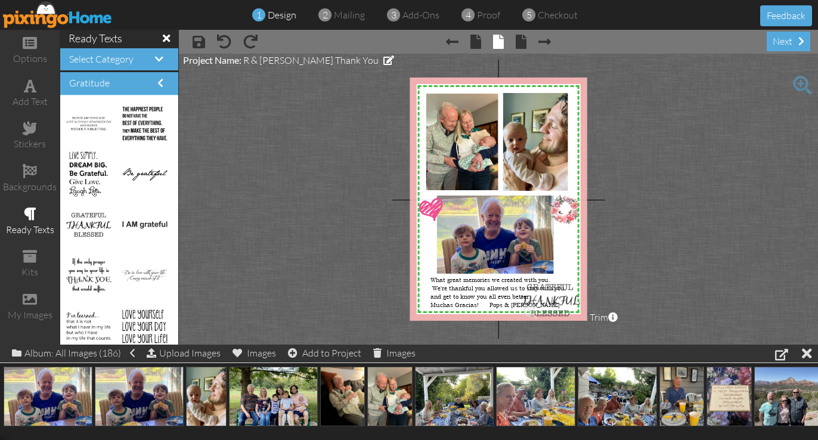
drag, startPoint x: 93, startPoint y: 224, endPoint x: 548, endPoint y: 299, distance: 460.7
drag, startPoint x: 523, startPoint y: 280, endPoint x: 535, endPoint y: 287, distance: 13.9
click at [535, 287] on img at bounding box center [555, 296] width 44 height 23
drag, startPoint x: 534, startPoint y: 287, endPoint x: 540, endPoint y: 292, distance: 7.6
click at [543, 292] on div "×" at bounding box center [560, 299] width 34 height 18
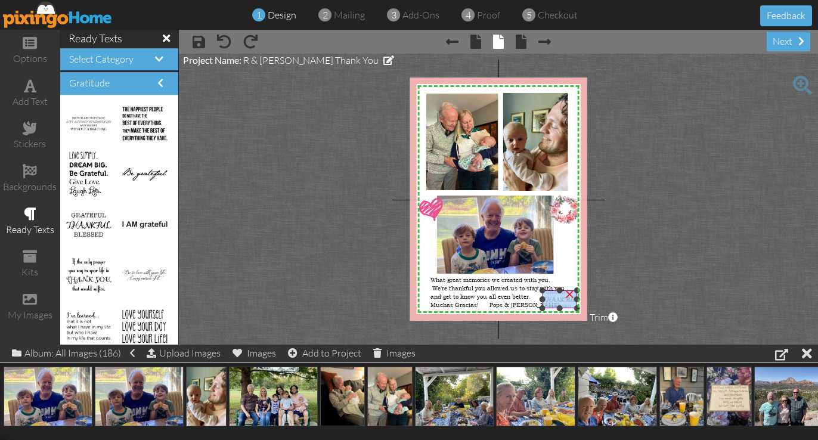
click at [553, 296] on div "×" at bounding box center [560, 299] width 34 height 18
click at [552, 302] on img at bounding box center [560, 299] width 34 height 18
click at [199, 41] on span at bounding box center [199, 42] width 13 height 14
click at [196, 42] on span at bounding box center [199, 42] width 13 height 14
click at [786, 45] on div "next" at bounding box center [789, 42] width 44 height 20
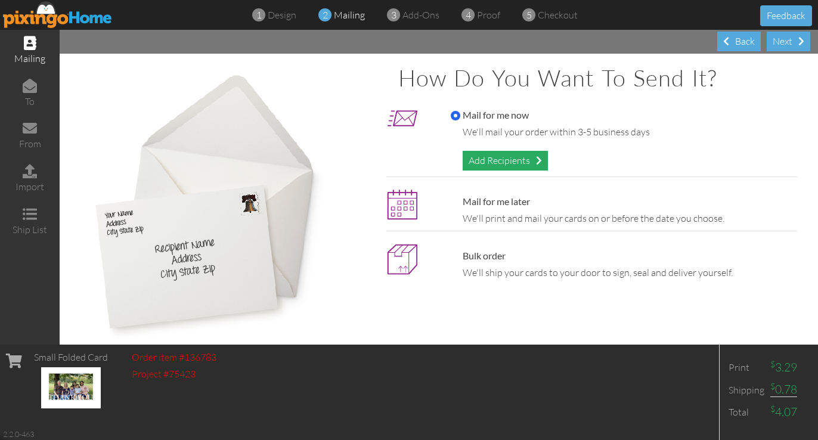
click at [502, 162] on div "Add Recipients" at bounding box center [505, 161] width 85 height 20
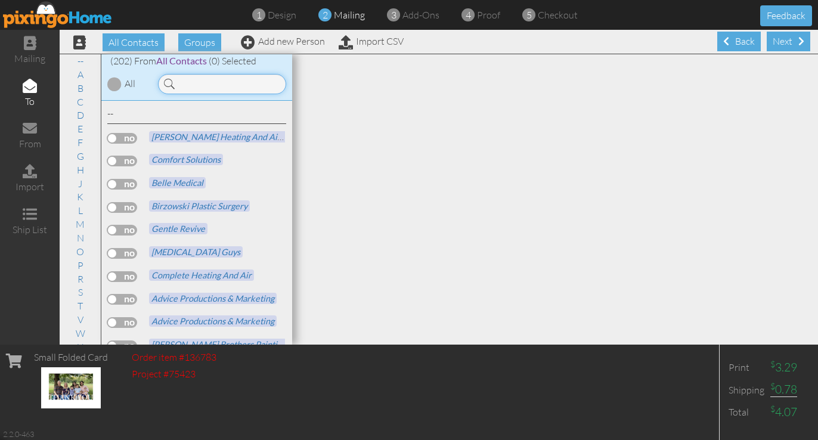
click at [197, 82] on input at bounding box center [222, 84] width 128 height 20
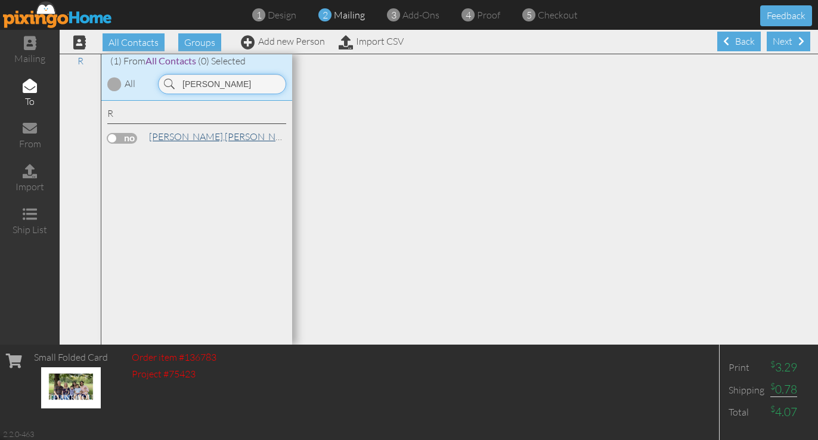
type input "[PERSON_NAME]"
click at [193, 132] on link "[PERSON_NAME] & [PERSON_NAME]" at bounding box center [266, 136] width 236 height 14
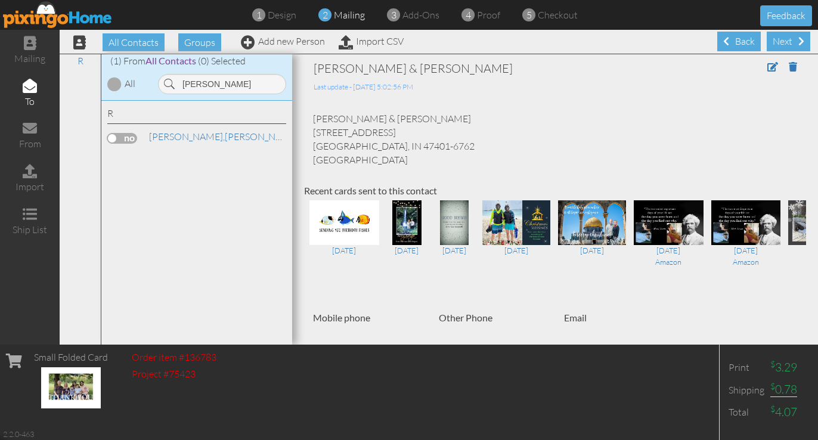
click at [114, 135] on label at bounding box center [122, 138] width 30 height 11
click at [0, 0] on input "checkbox" at bounding box center [0, 0] width 0 height 0
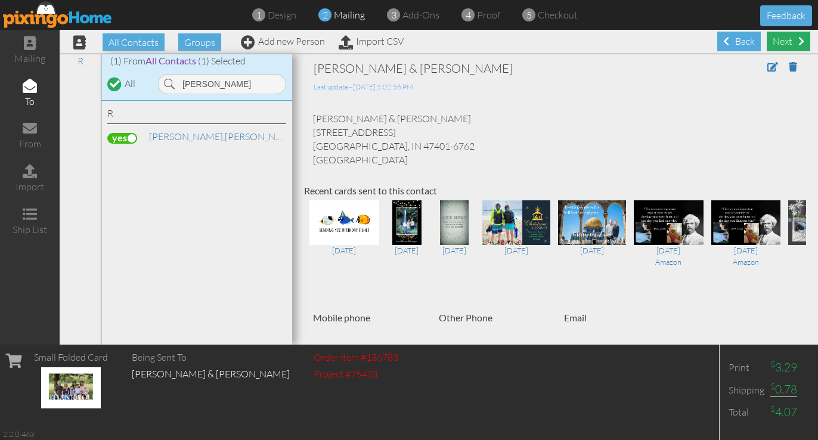
click at [786, 41] on div "Next" at bounding box center [789, 42] width 44 height 20
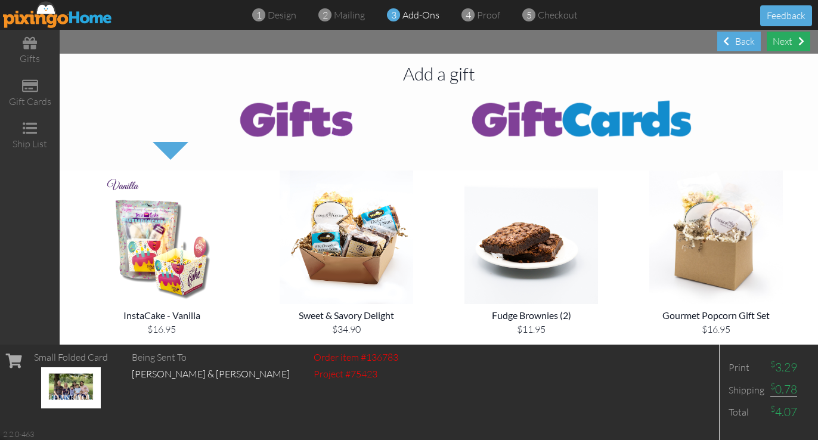
click at [796, 41] on div "Next" at bounding box center [789, 42] width 44 height 20
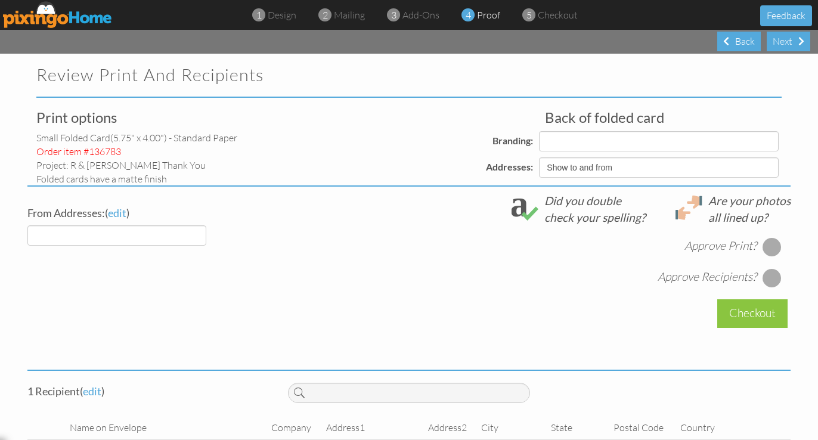
select select "object:4217"
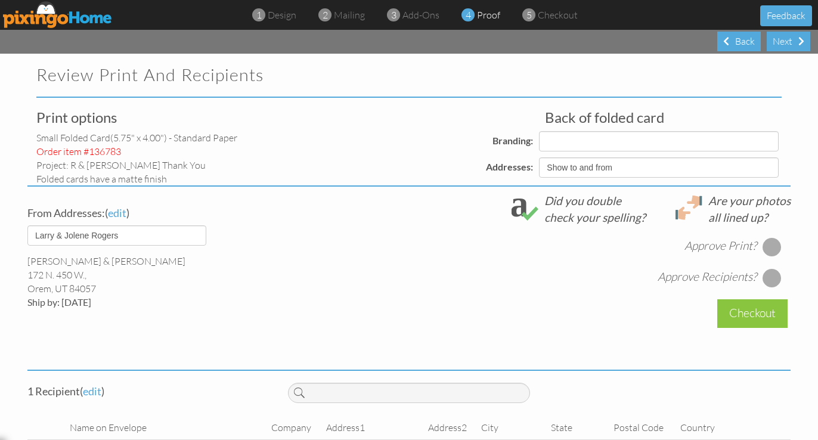
select select "object:4226"
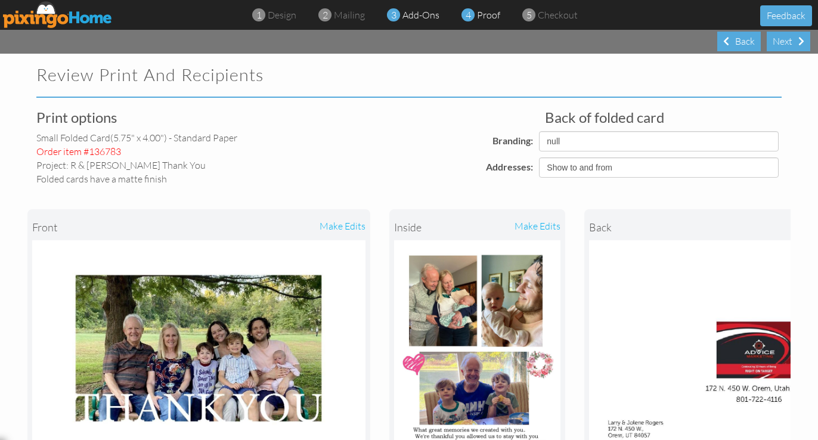
click at [409, 14] on span "add-ons" at bounding box center [421, 15] width 37 height 12
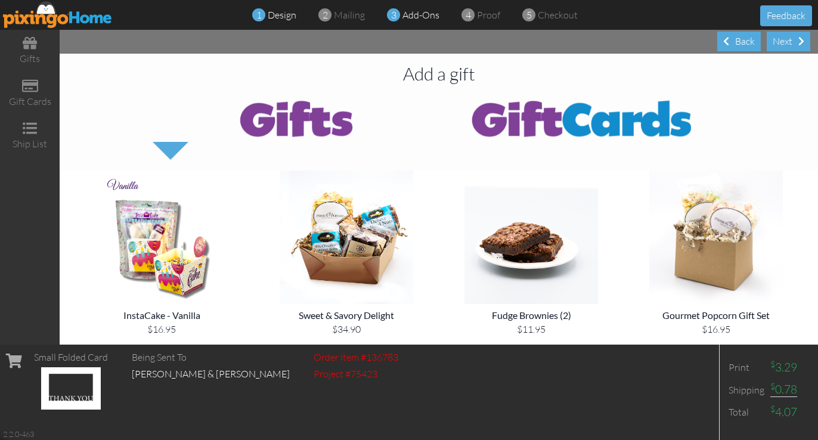
click at [283, 17] on span "design" at bounding box center [282, 15] width 29 height 12
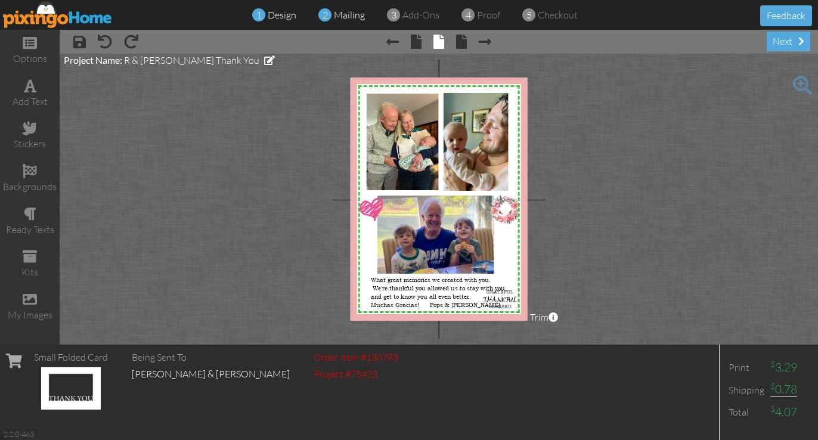
click at [339, 11] on span "mailing" at bounding box center [349, 15] width 31 height 12
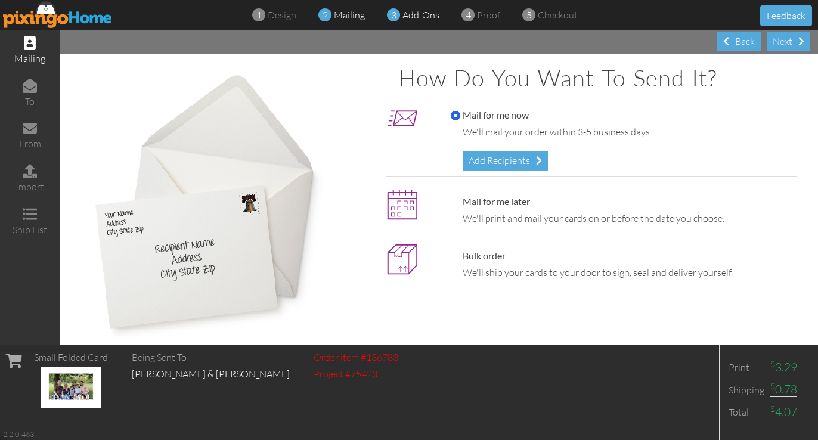
click at [411, 16] on span "add-ons" at bounding box center [421, 15] width 37 height 12
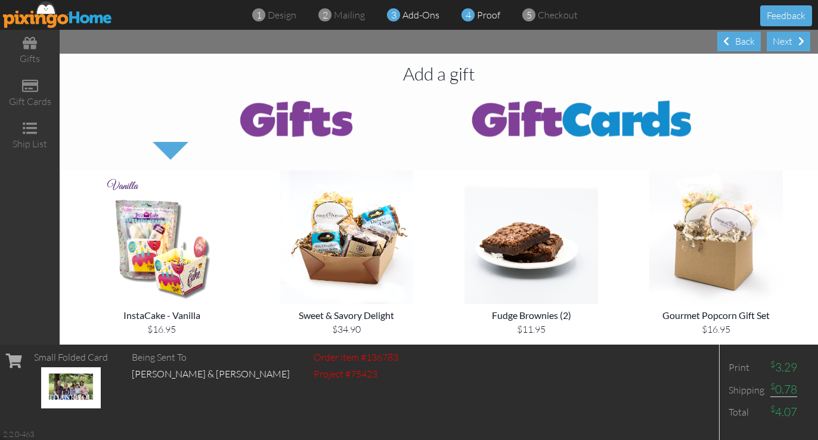
click at [483, 17] on span "proof" at bounding box center [488, 15] width 23 height 12
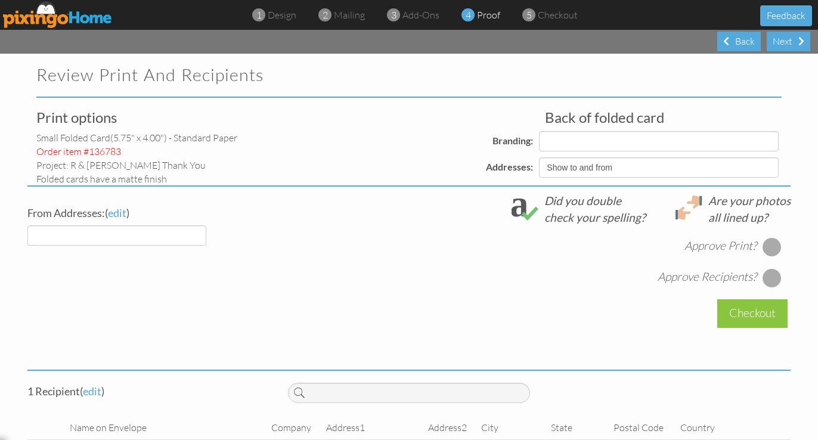
select select "object:4548"
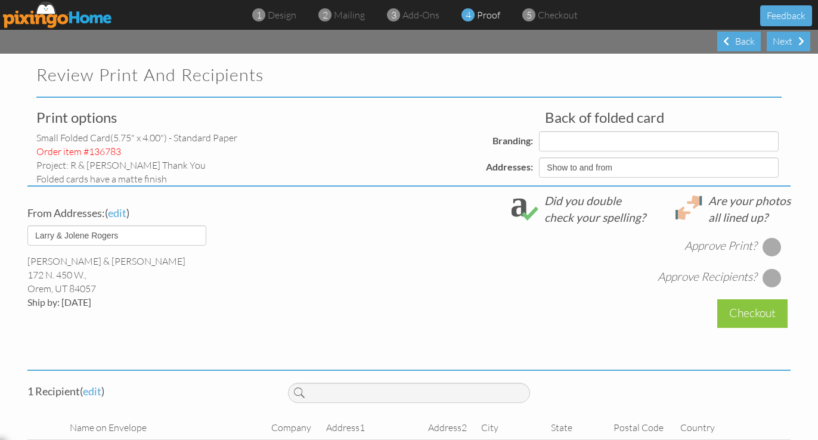
select select "object:4557"
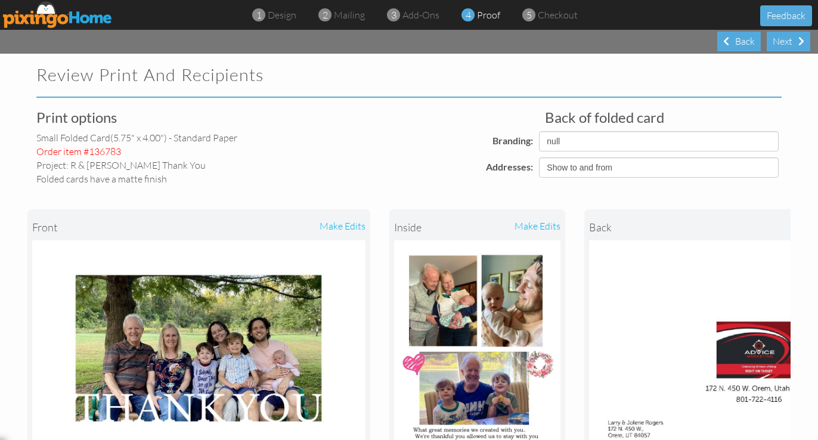
click at [140, 179] on div "Folded cards have a matte finish" at bounding box center [154, 179] width 237 height 14
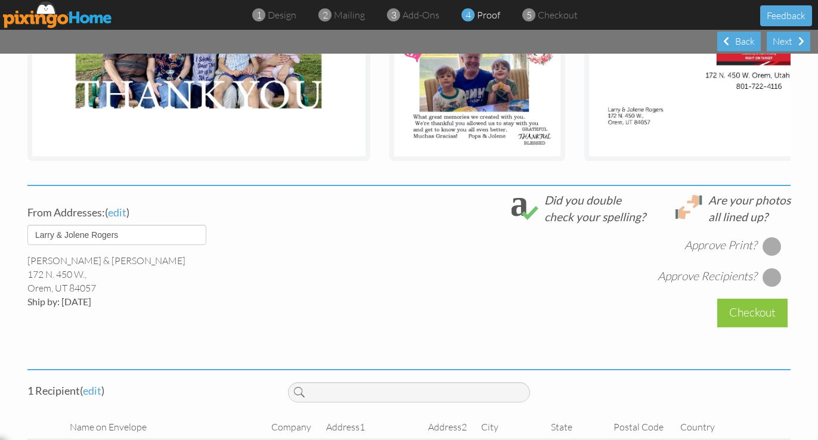
scroll to position [315, 0]
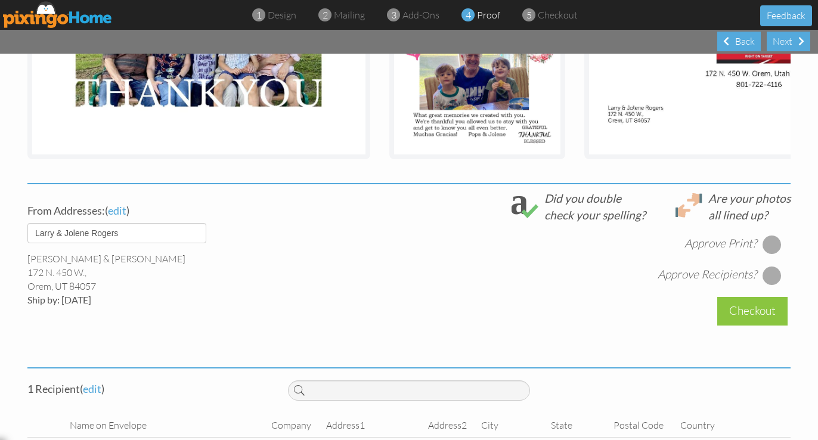
click at [771, 244] on div at bounding box center [772, 244] width 19 height 19
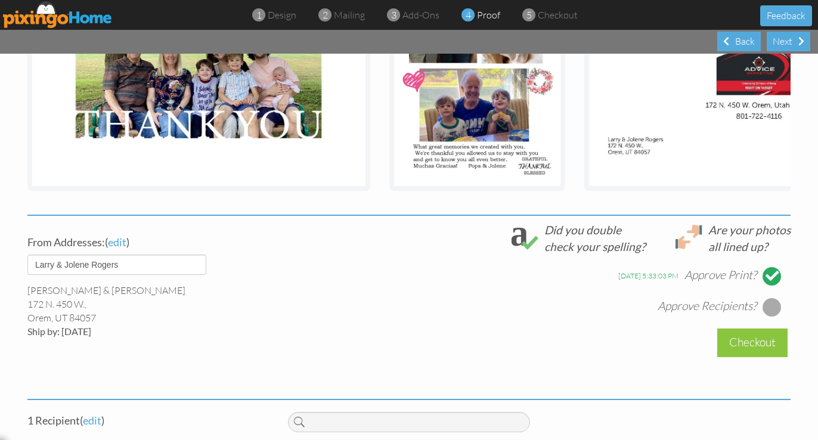
scroll to position [360, 0]
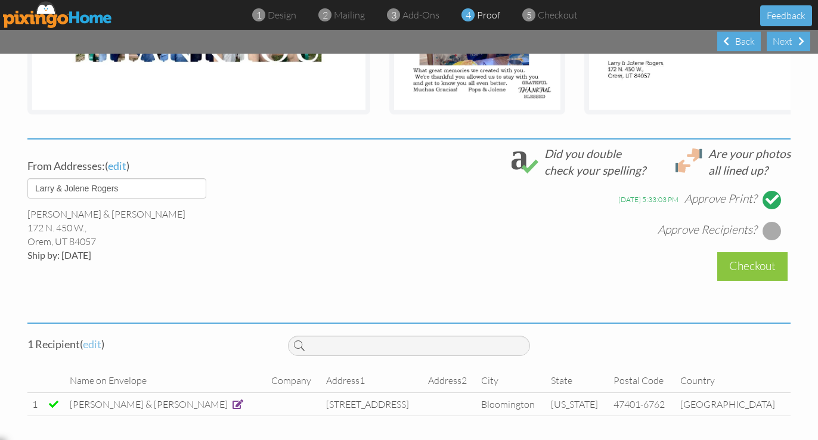
click at [92, 344] on span "edit" at bounding box center [92, 344] width 18 height 13
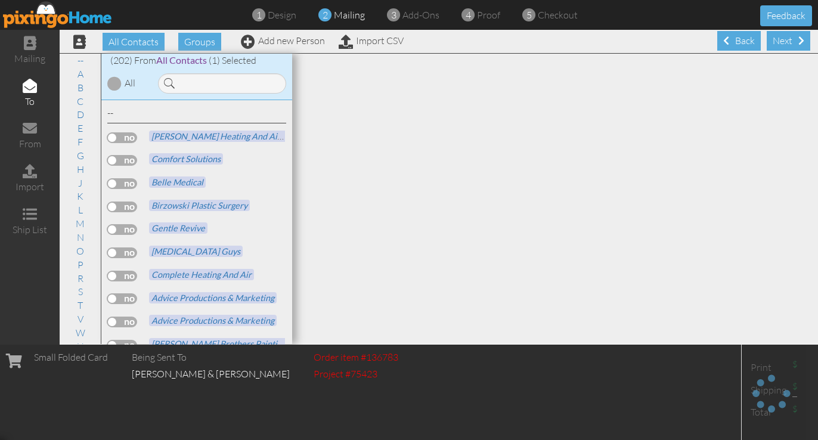
scroll to position [1, 0]
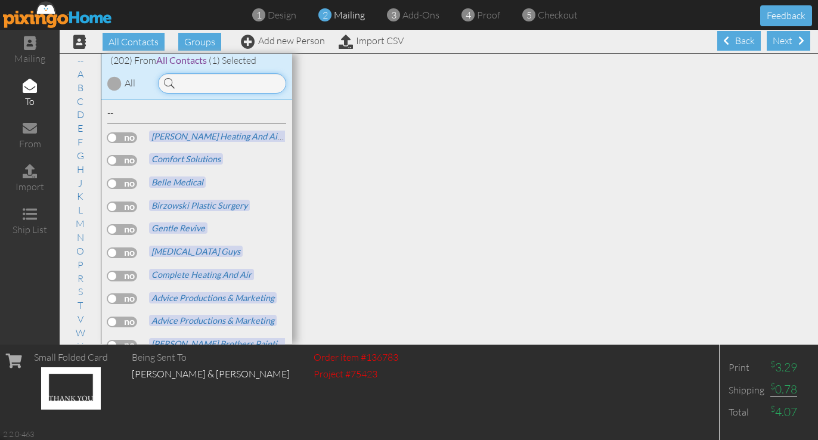
click at [194, 79] on input at bounding box center [222, 83] width 128 height 20
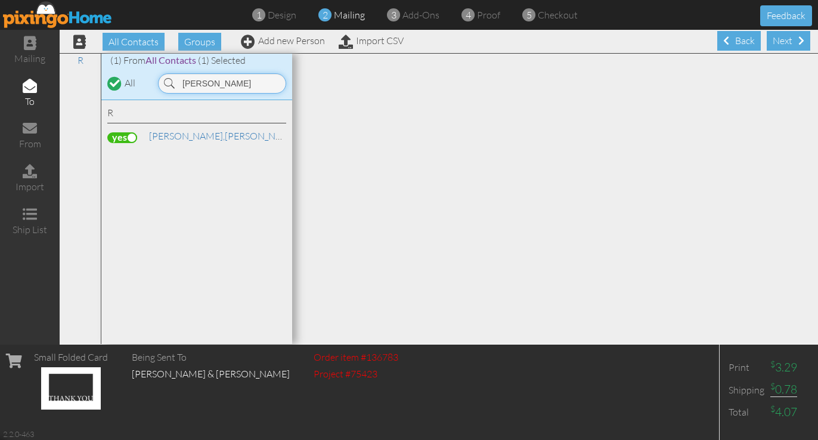
type input "[PERSON_NAME]"
click at [212, 172] on div "R [PERSON_NAME] & [PERSON_NAME]" at bounding box center [196, 222] width 191 height 245
click at [787, 44] on div "Next" at bounding box center [789, 41] width 44 height 20
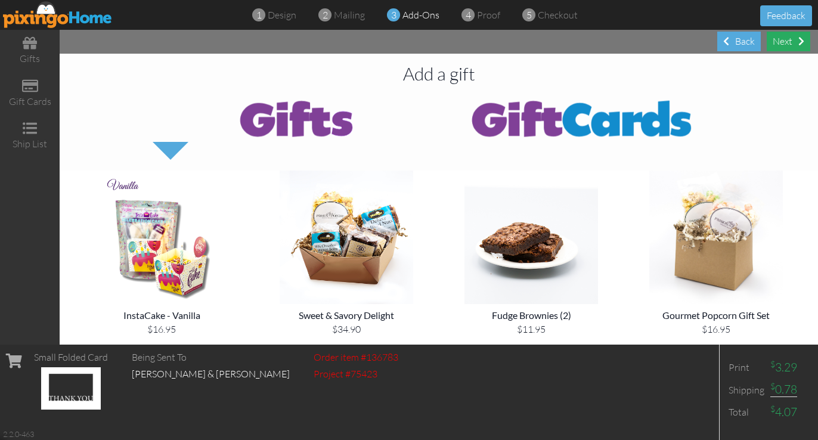
click at [789, 42] on div "Next" at bounding box center [789, 42] width 44 height 20
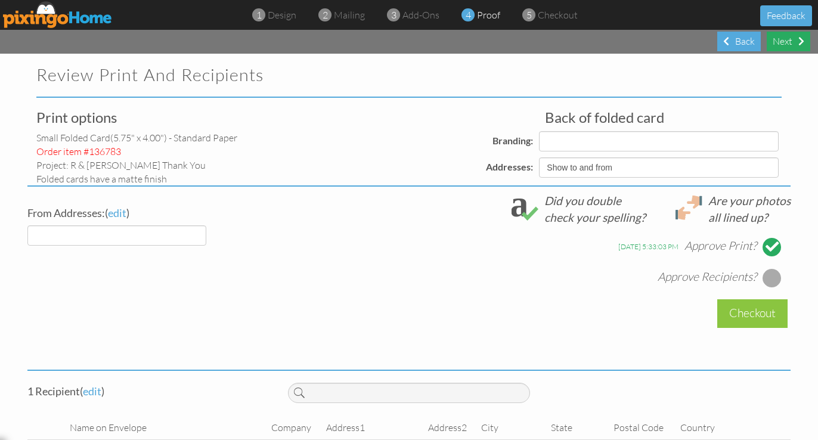
select select "object:5309"
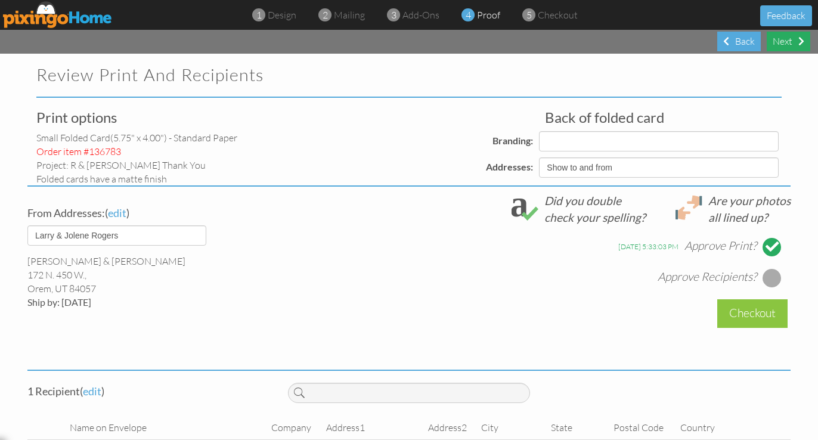
select select "object:5318"
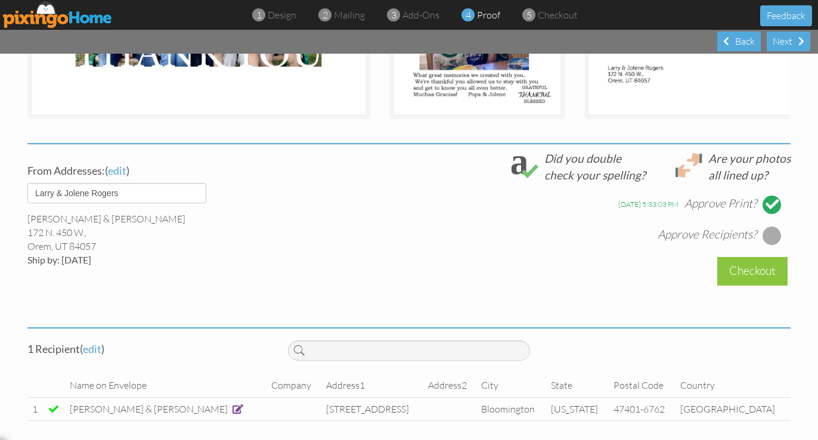
scroll to position [360, 0]
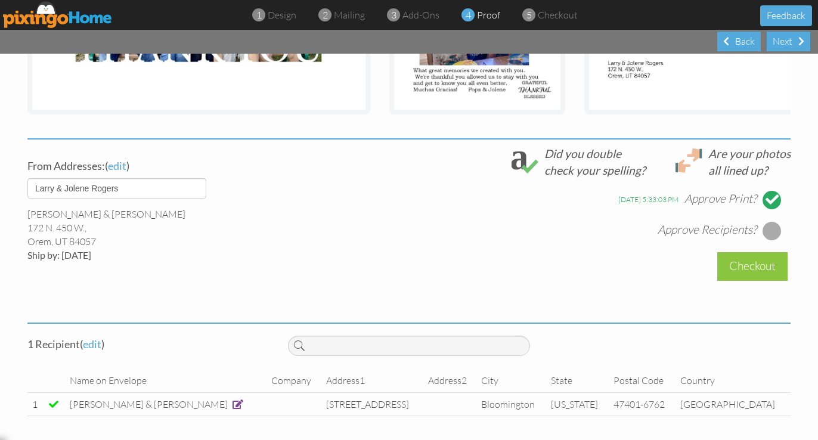
click at [773, 231] on div at bounding box center [772, 230] width 19 height 19
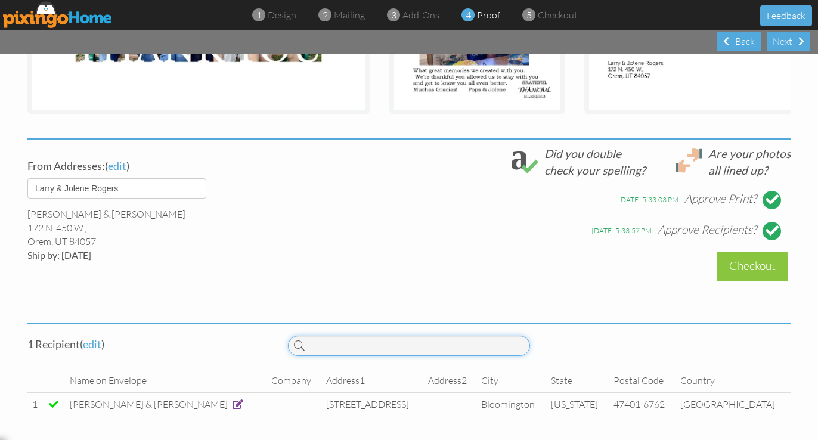
click at [363, 339] on input at bounding box center [409, 346] width 243 height 20
type input "p"
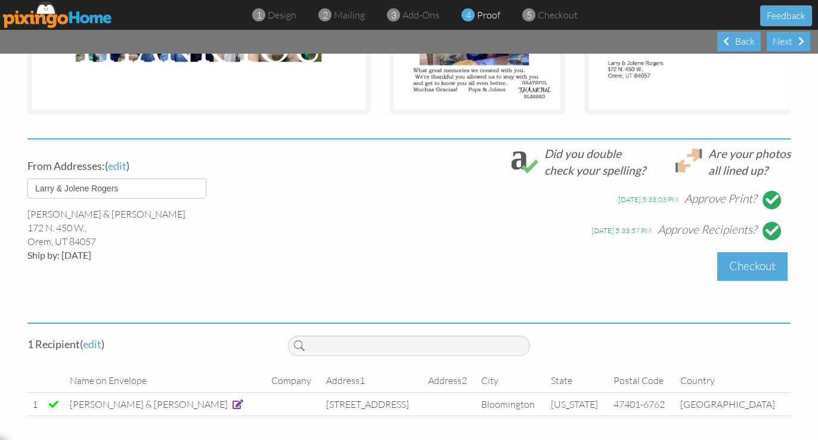
click at [749, 267] on div "Checkout" at bounding box center [753, 266] width 70 height 28
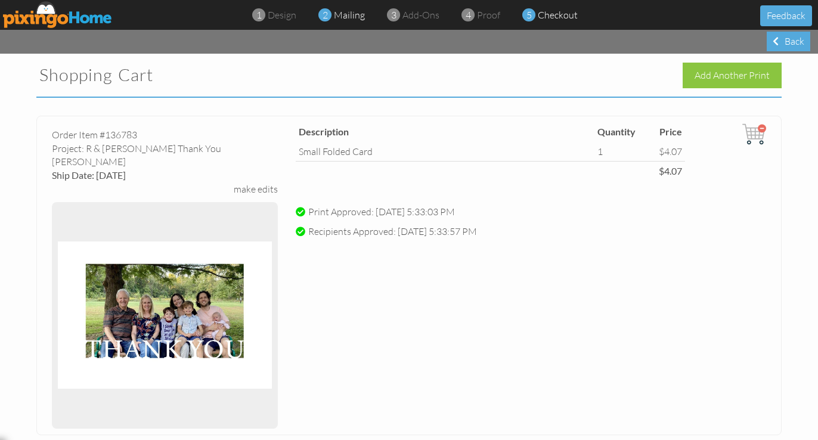
click at [339, 16] on span "mailing" at bounding box center [349, 15] width 31 height 12
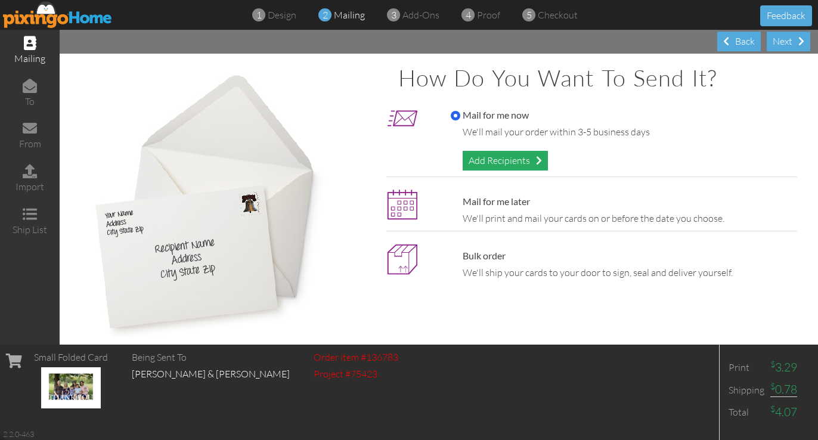
click at [494, 159] on div "Add Recipients" at bounding box center [505, 161] width 85 height 20
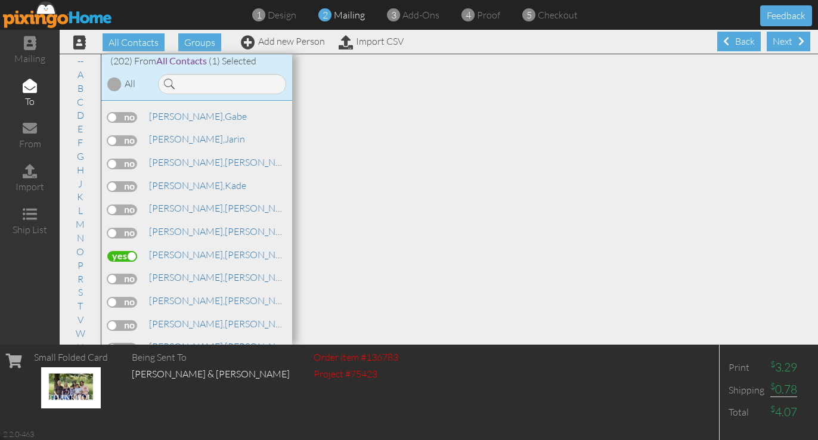
scroll to position [4126, 0]
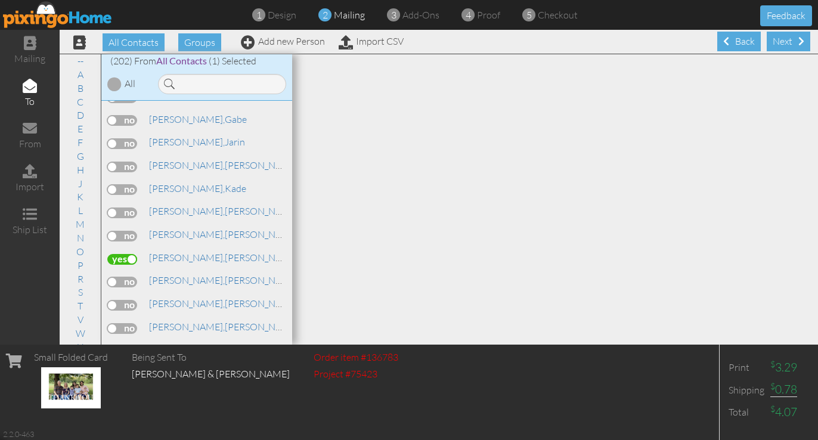
click at [113, 254] on label at bounding box center [122, 259] width 30 height 11
click at [0, 0] on input "checkbox" at bounding box center [0, 0] width 0 height 0
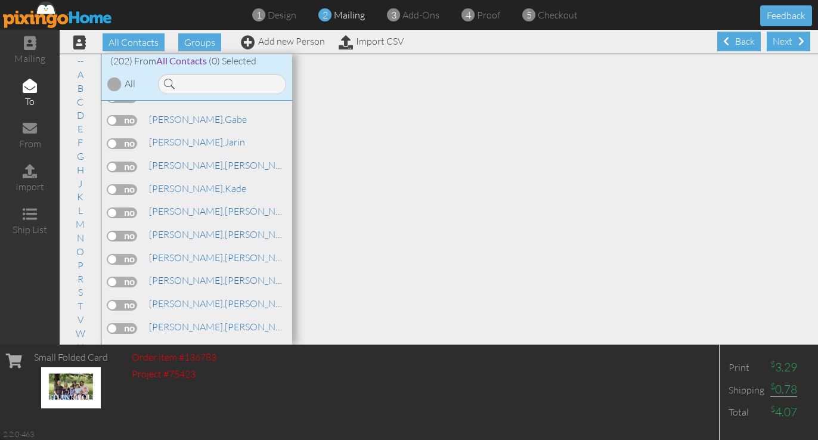
click at [113, 254] on label at bounding box center [122, 259] width 30 height 11
click at [0, 0] on input "checkbox" at bounding box center [0, 0] width 0 height 0
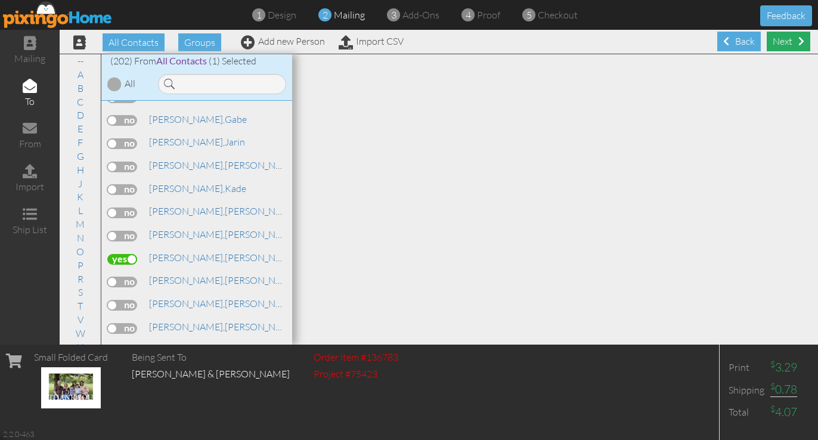
click at [790, 44] on div "Next" at bounding box center [789, 42] width 44 height 20
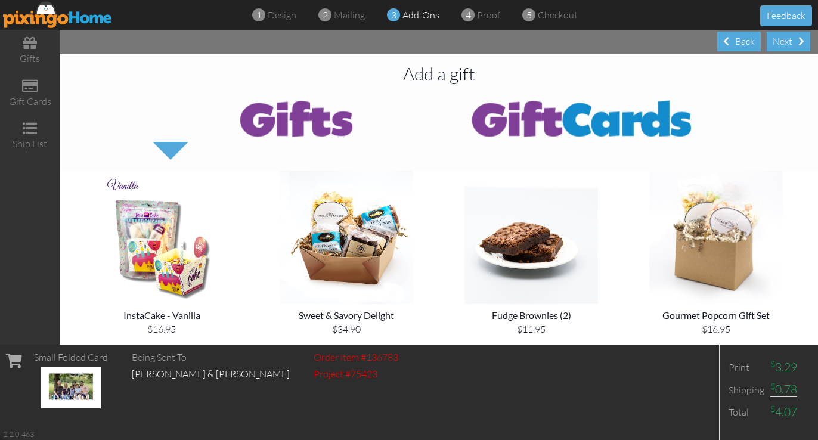
click at [790, 44] on div "Next" at bounding box center [789, 42] width 44 height 20
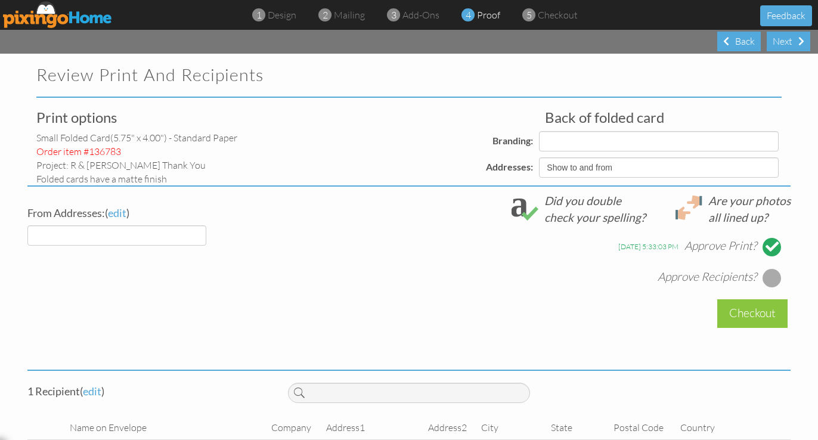
select select "object:6099"
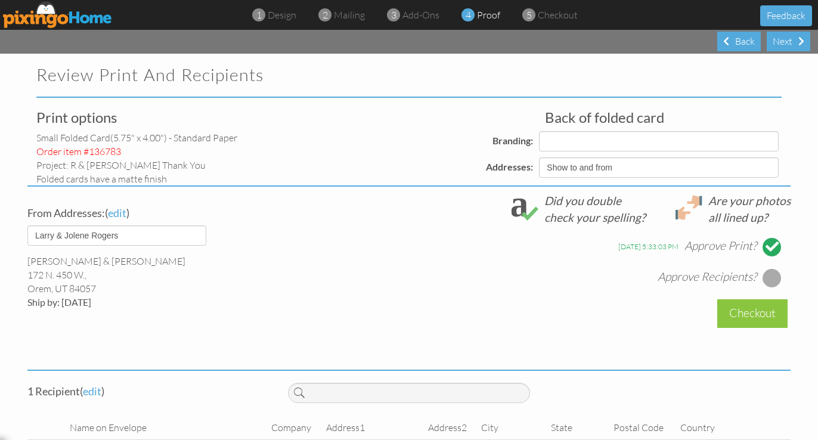
select select "object:6114"
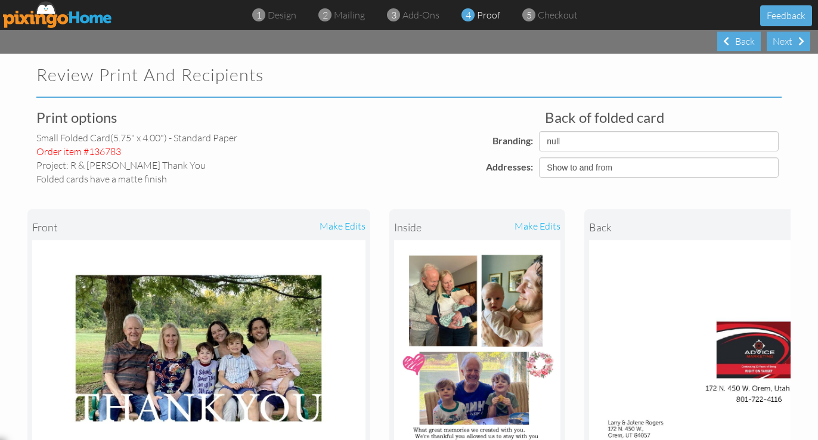
scroll to position [1, 0]
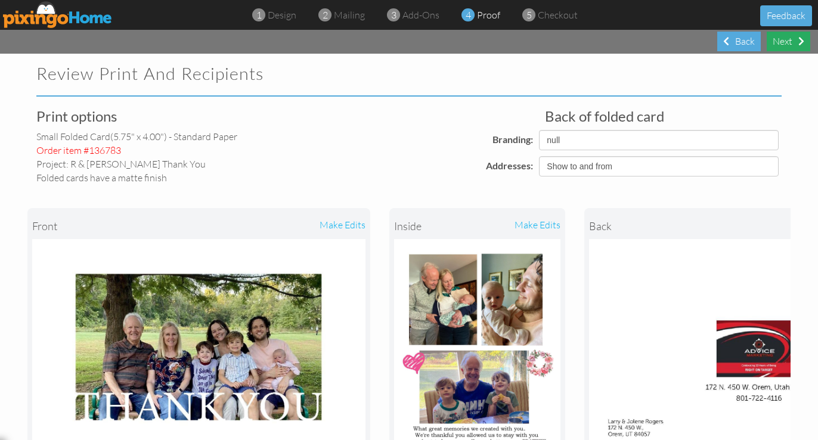
click at [797, 39] on div "Next" at bounding box center [789, 42] width 44 height 20
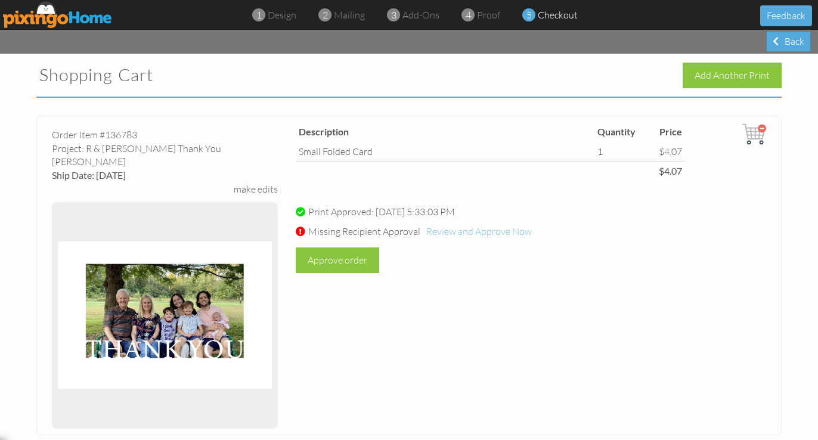
click at [443, 232] on span "Review and Approve Now" at bounding box center [479, 231] width 106 height 12
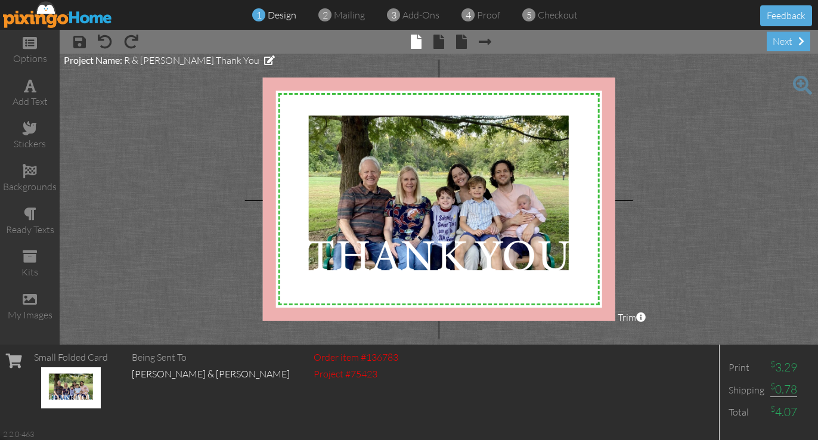
click at [312, 385] on div "Order item #136783 Project #75423" at bounding box center [356, 392] width 97 height 95
click at [786, 44] on div "next" at bounding box center [789, 42] width 44 height 20
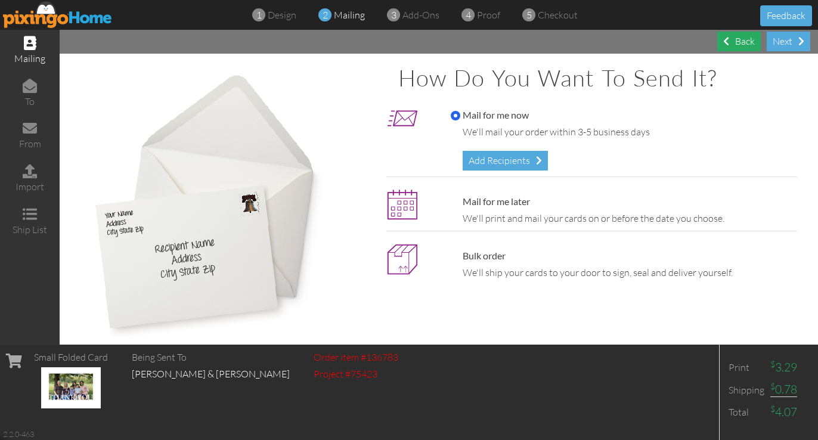
click at [733, 41] on div "Back" at bounding box center [740, 42] width 44 height 20
